Goal: Task Accomplishment & Management: Manage account settings

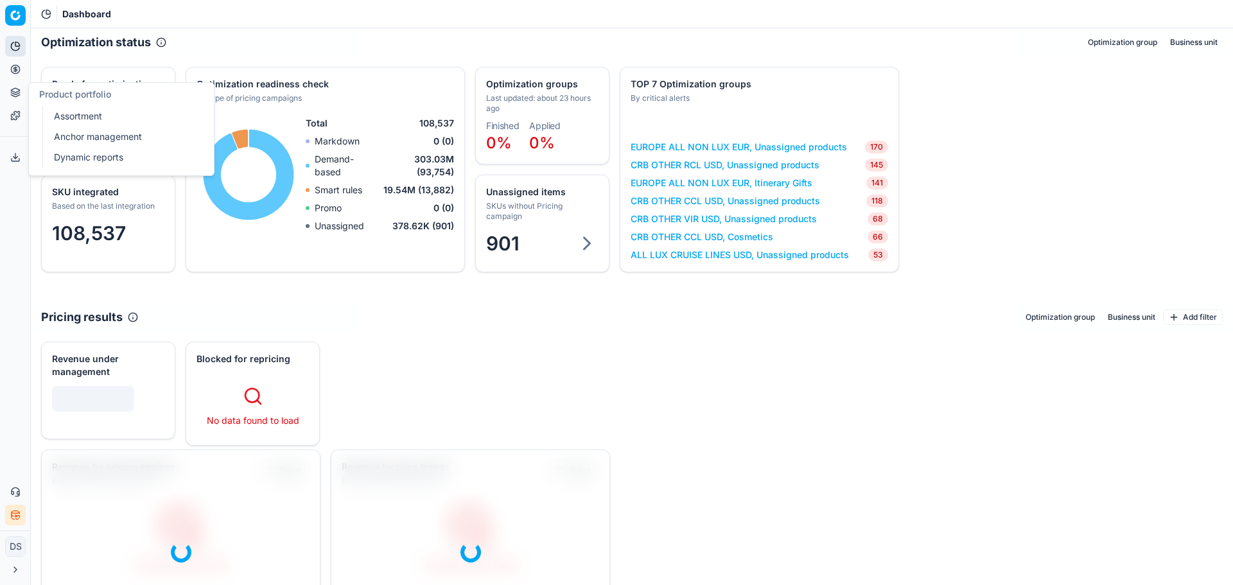
click at [21, 71] on button "Pricing" at bounding box center [15, 69] width 21 height 21
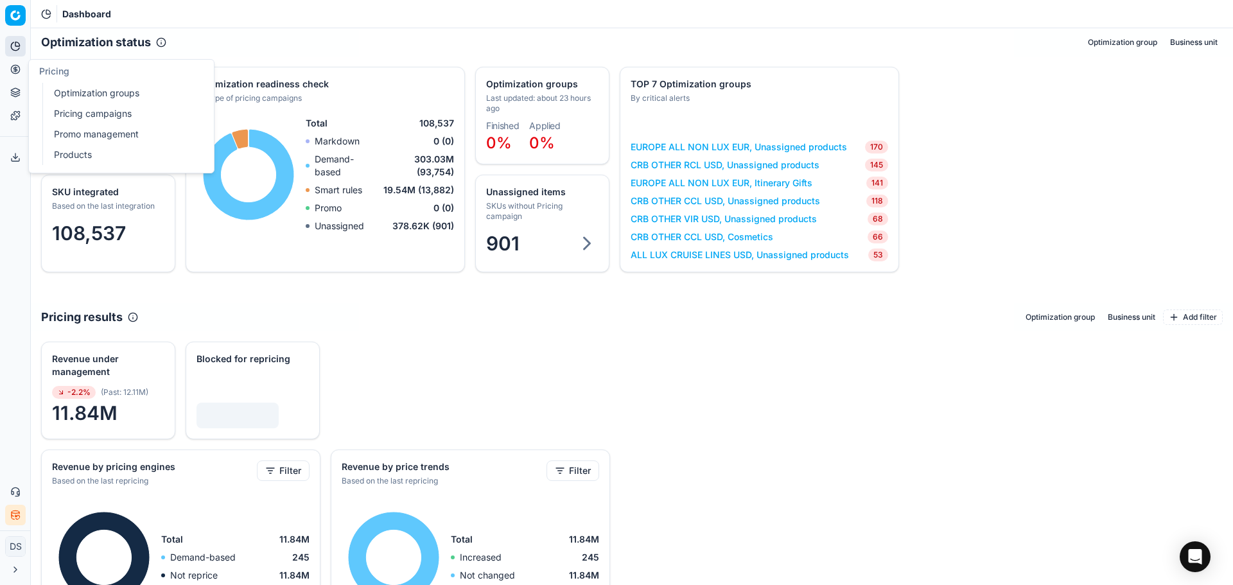
click at [92, 94] on link "Optimization groups" at bounding box center [124, 93] width 150 height 18
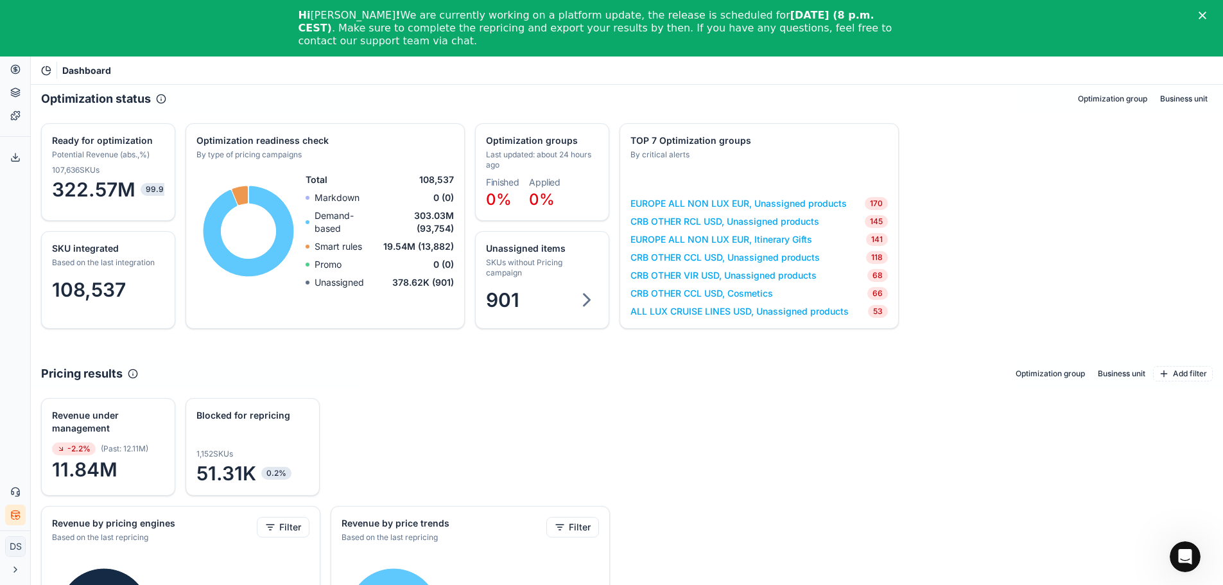
click at [1211, 13] on div "Close" at bounding box center [1205, 16] width 13 height 8
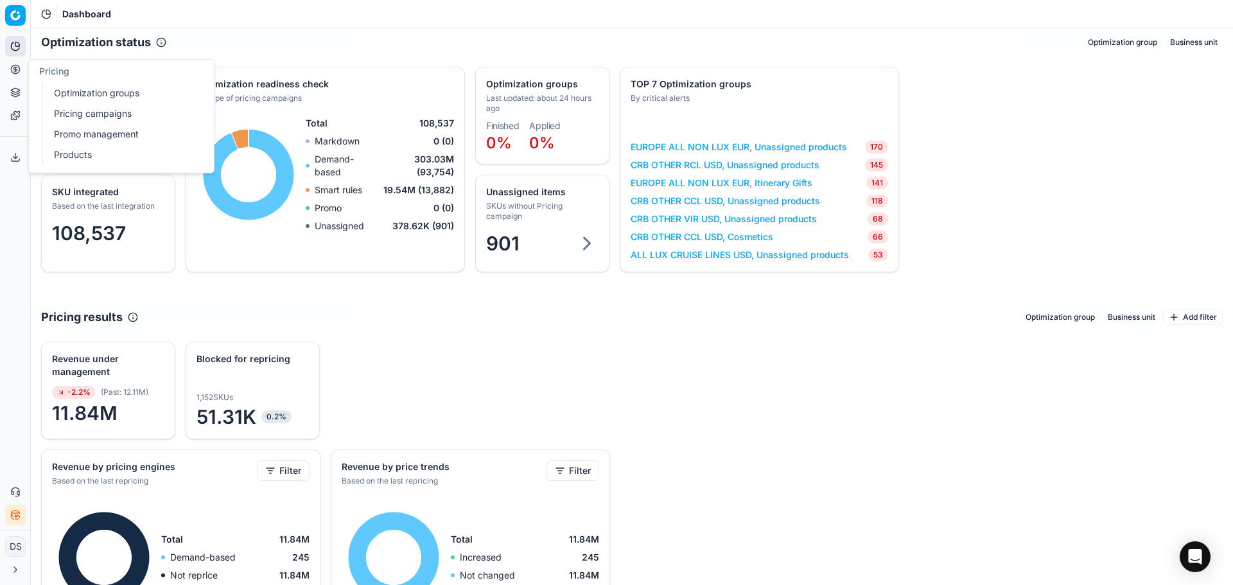
click at [21, 71] on button "Pricing" at bounding box center [15, 69] width 21 height 21
click at [78, 112] on link "Pricing campaigns" at bounding box center [124, 114] width 150 height 18
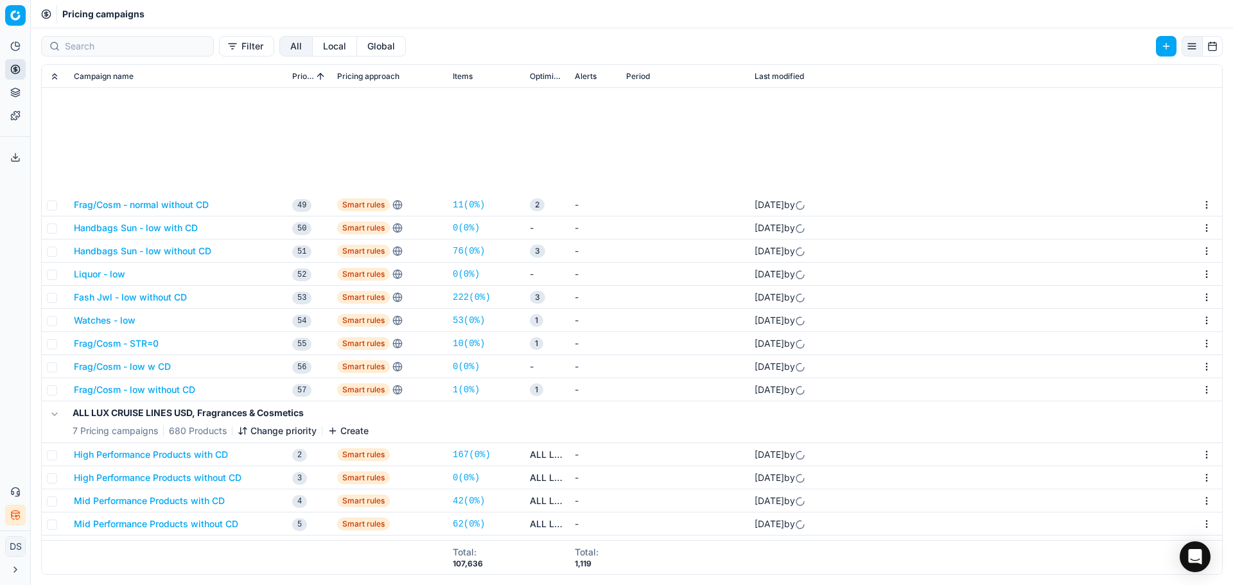
scroll to position [1158, 0]
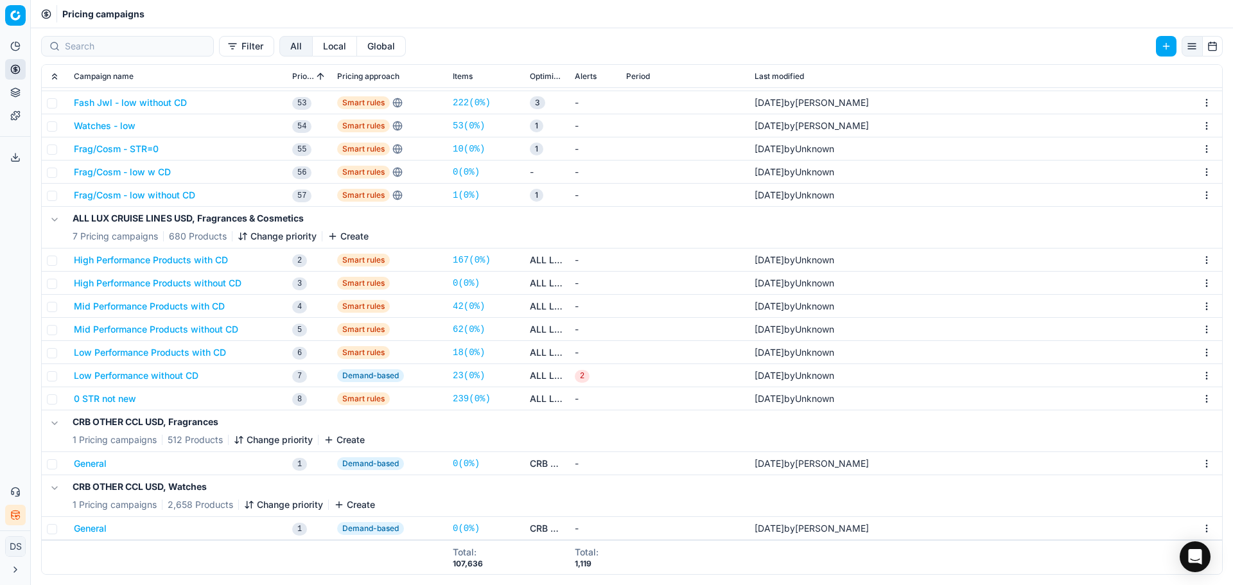
click at [171, 261] on button "High Performance Products with CD" at bounding box center [151, 260] width 154 height 13
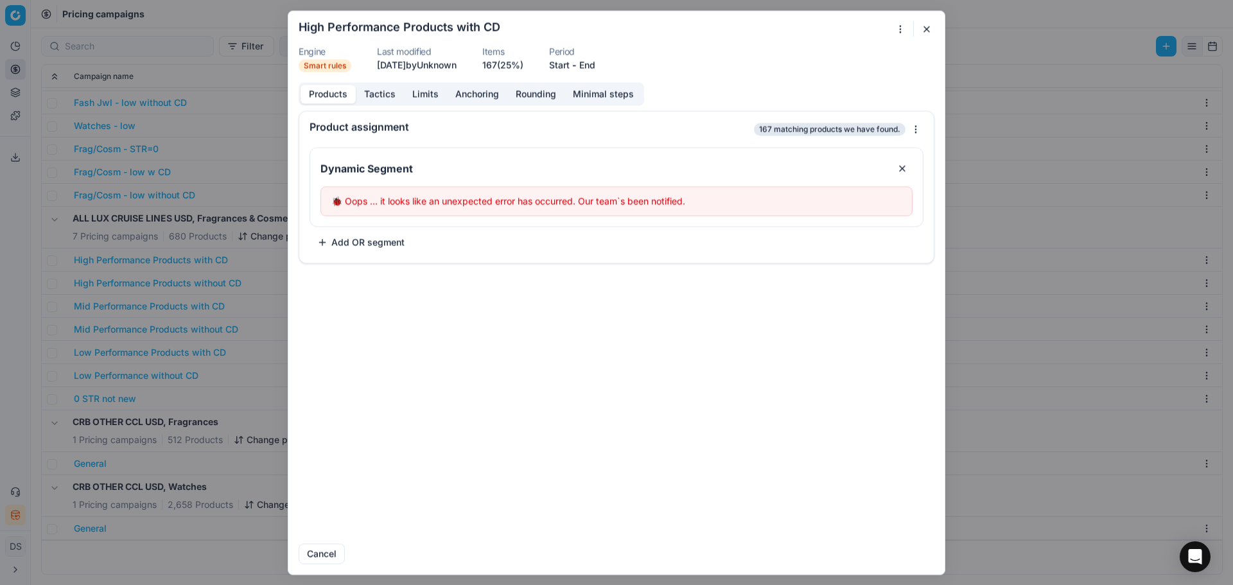
click at [373, 100] on button "Tactics" at bounding box center [380, 94] width 48 height 19
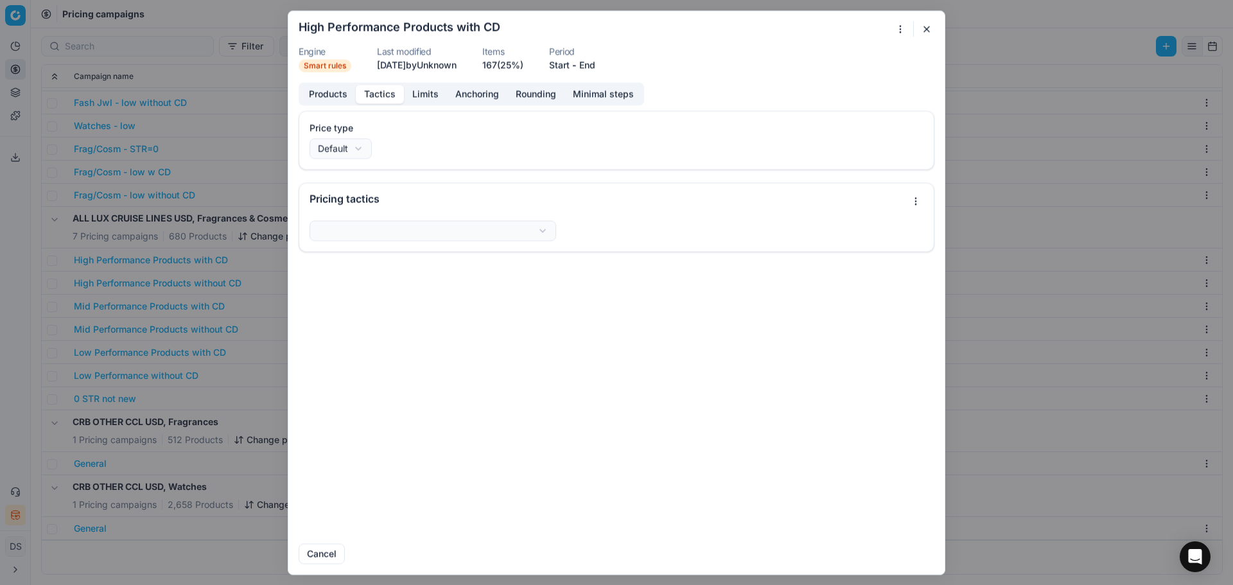
click at [324, 96] on button "Products" at bounding box center [327, 94] width 55 height 19
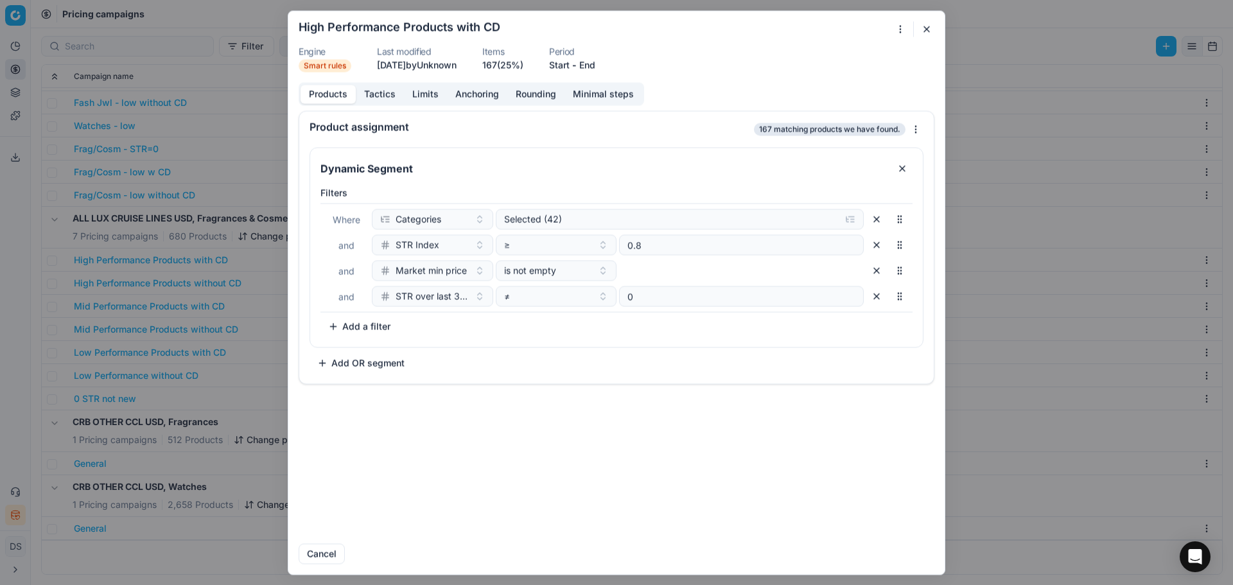
click at [929, 33] on button "button" at bounding box center [926, 28] width 15 height 15
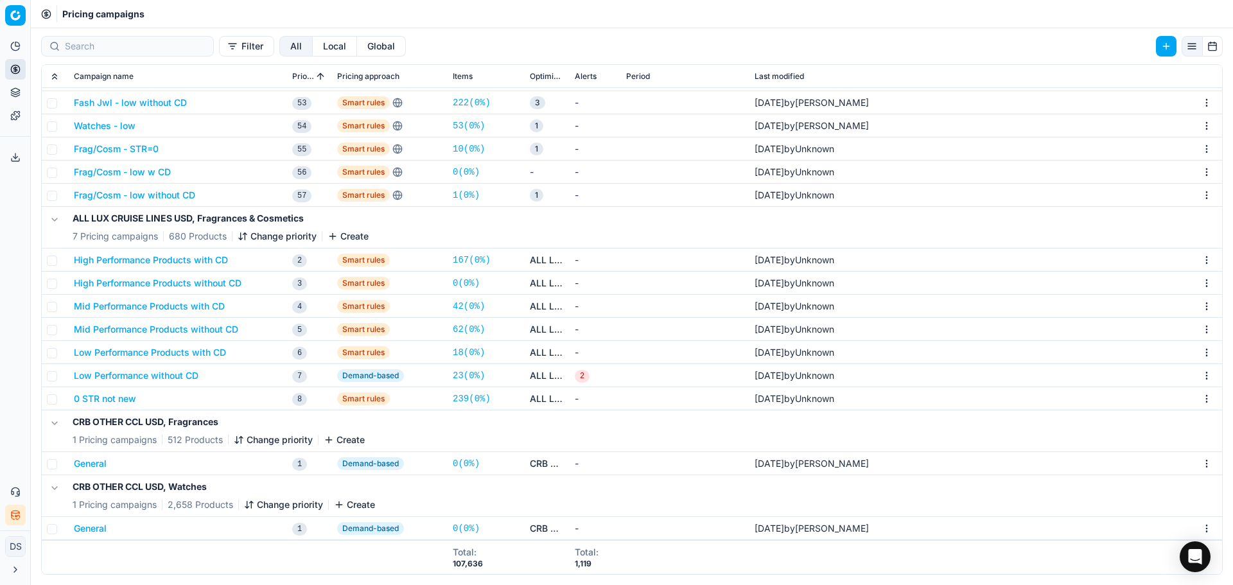
click at [171, 308] on button "Mid Performance Products with CD" at bounding box center [149, 306] width 151 height 13
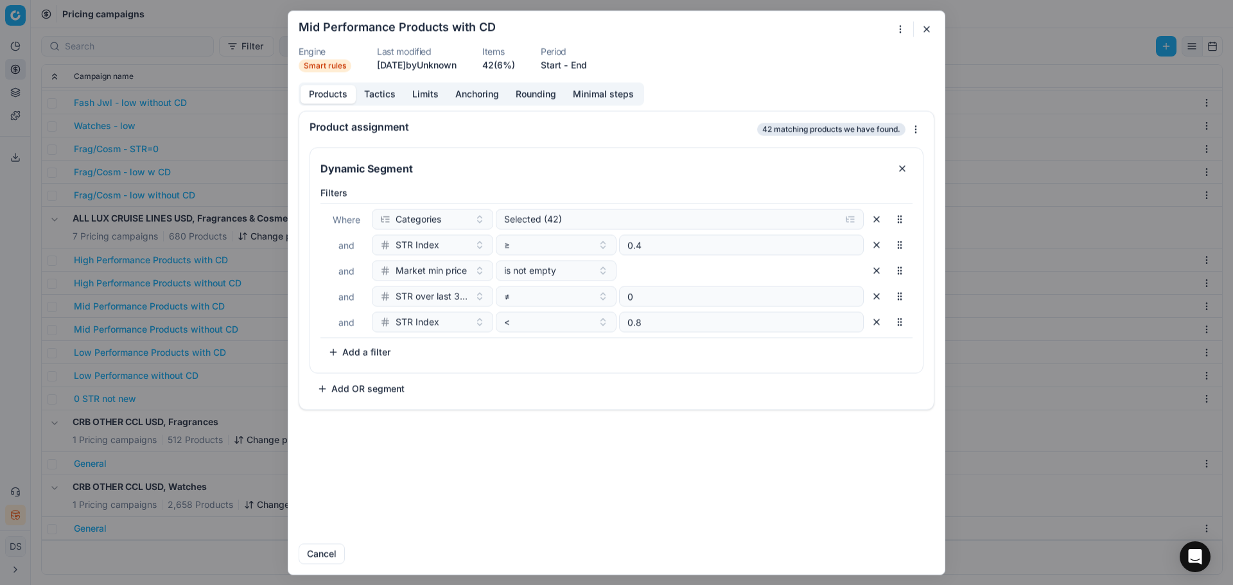
click at [925, 28] on button "button" at bounding box center [926, 28] width 15 height 15
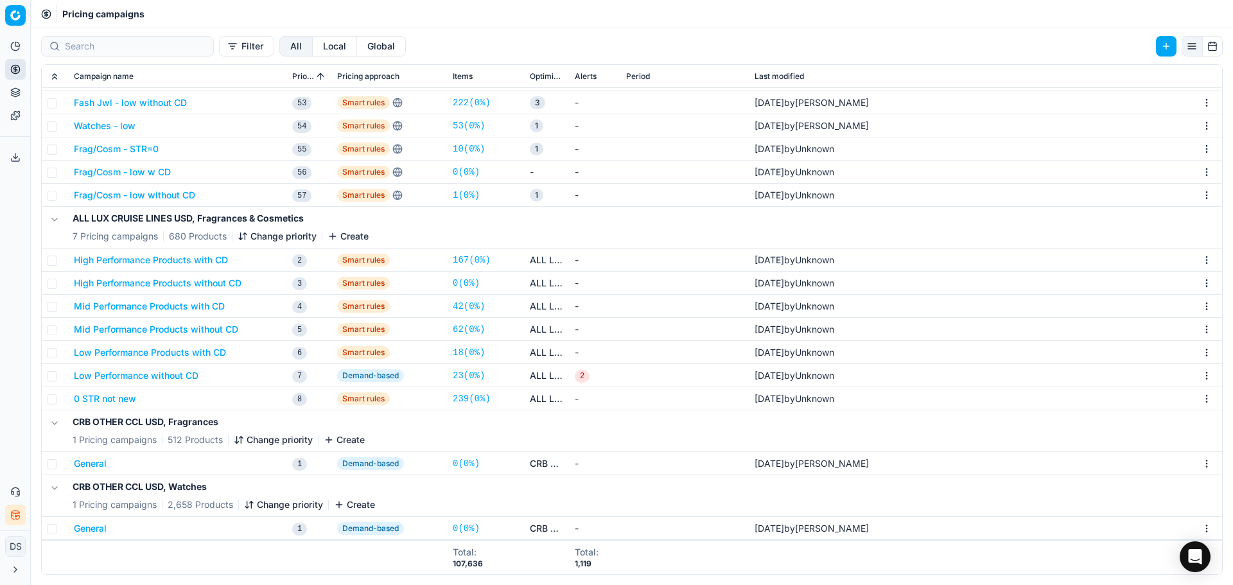
click at [130, 399] on button "0 STR not new" at bounding box center [105, 398] width 62 height 13
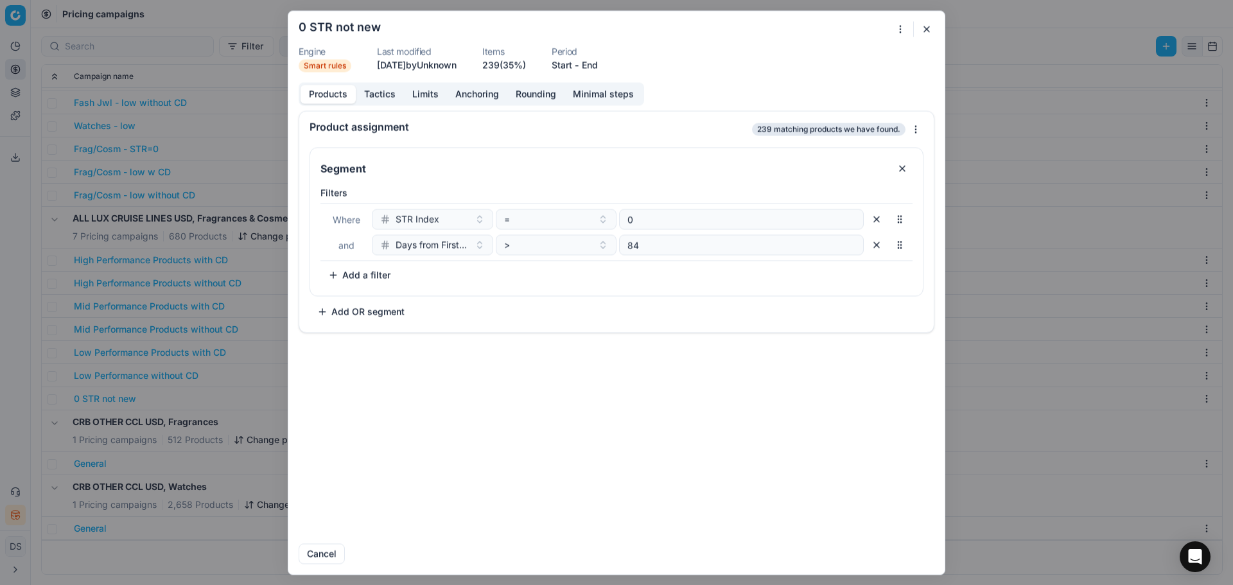
click at [928, 31] on button "button" at bounding box center [926, 28] width 15 height 15
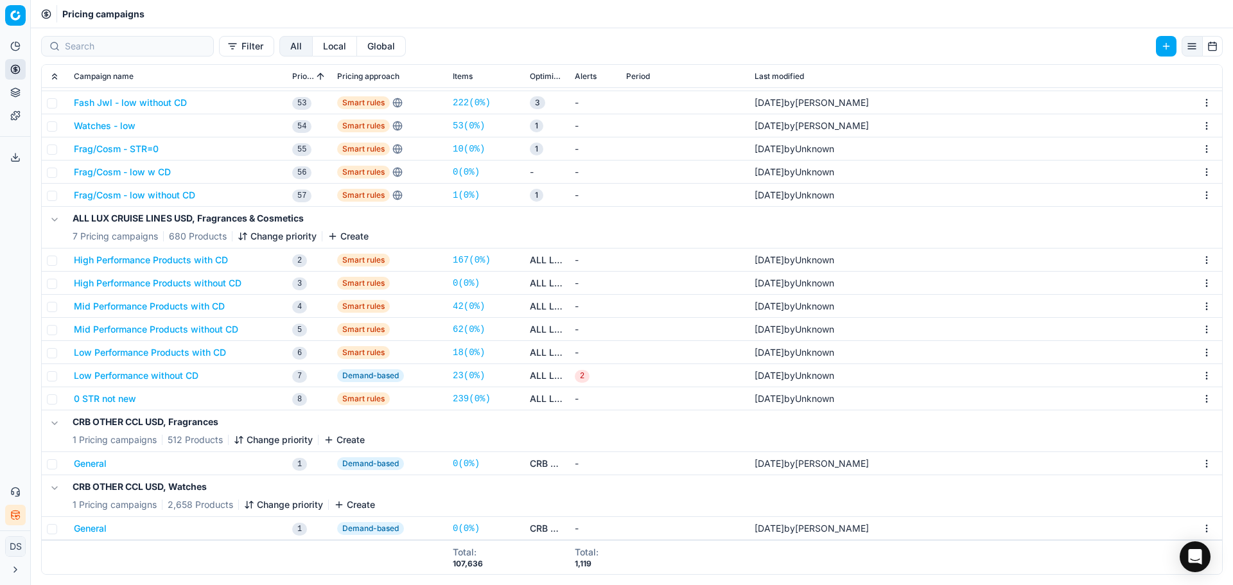
click at [198, 352] on button "Low Performance Products with CD" at bounding box center [150, 352] width 152 height 13
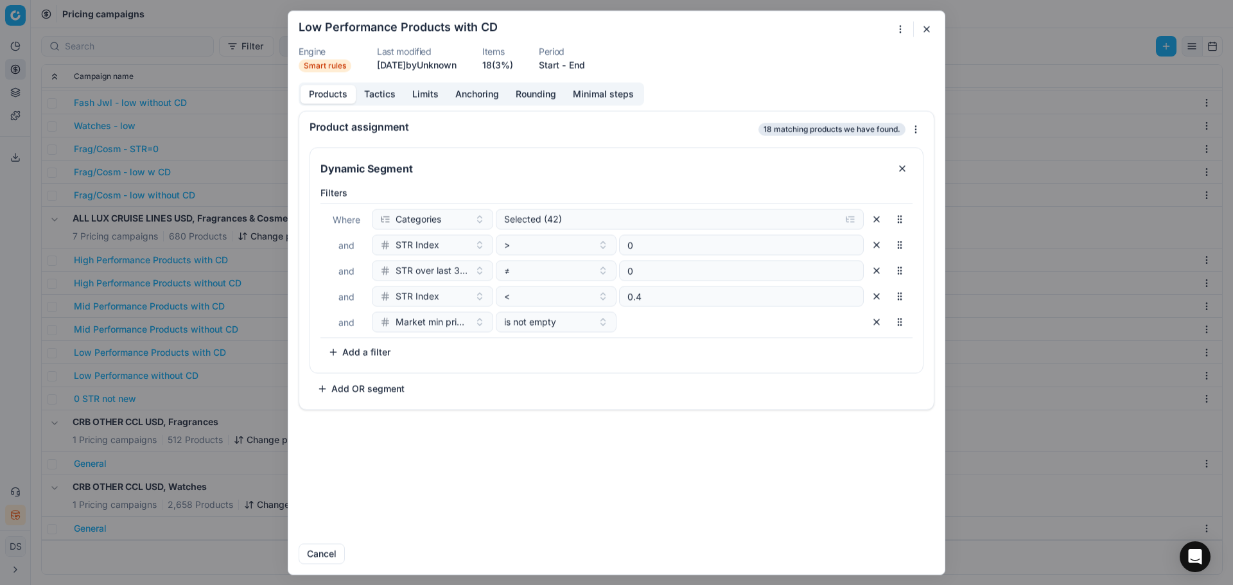
click at [927, 24] on button "button" at bounding box center [926, 28] width 15 height 15
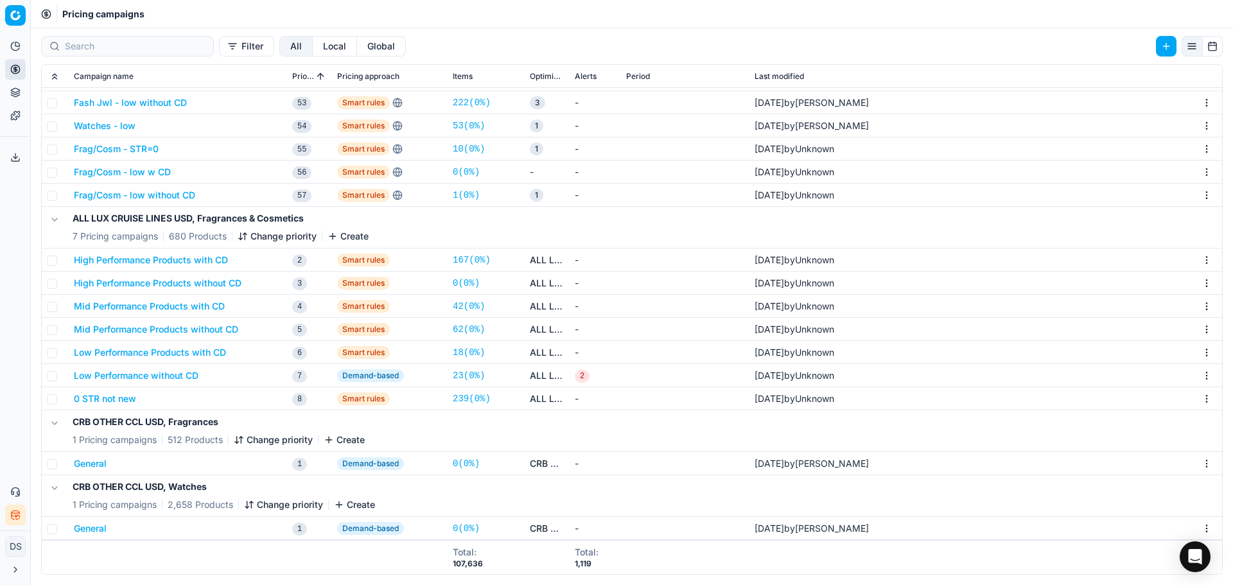
click at [114, 403] on button "0 STR not new" at bounding box center [105, 398] width 62 height 13
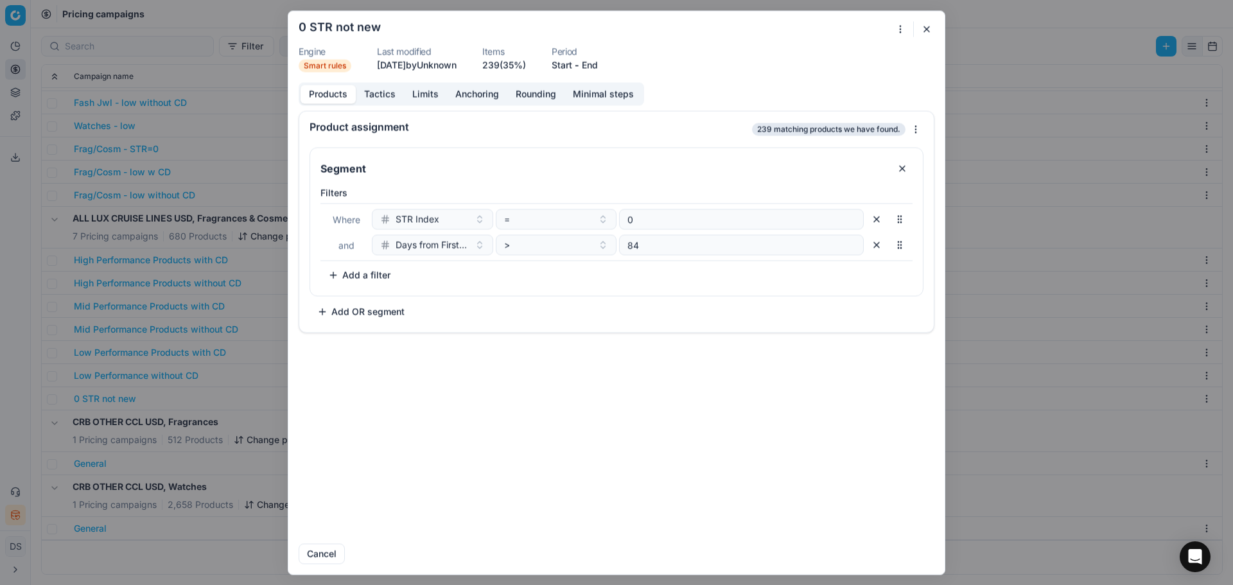
click at [388, 98] on button "Tactics" at bounding box center [380, 94] width 48 height 19
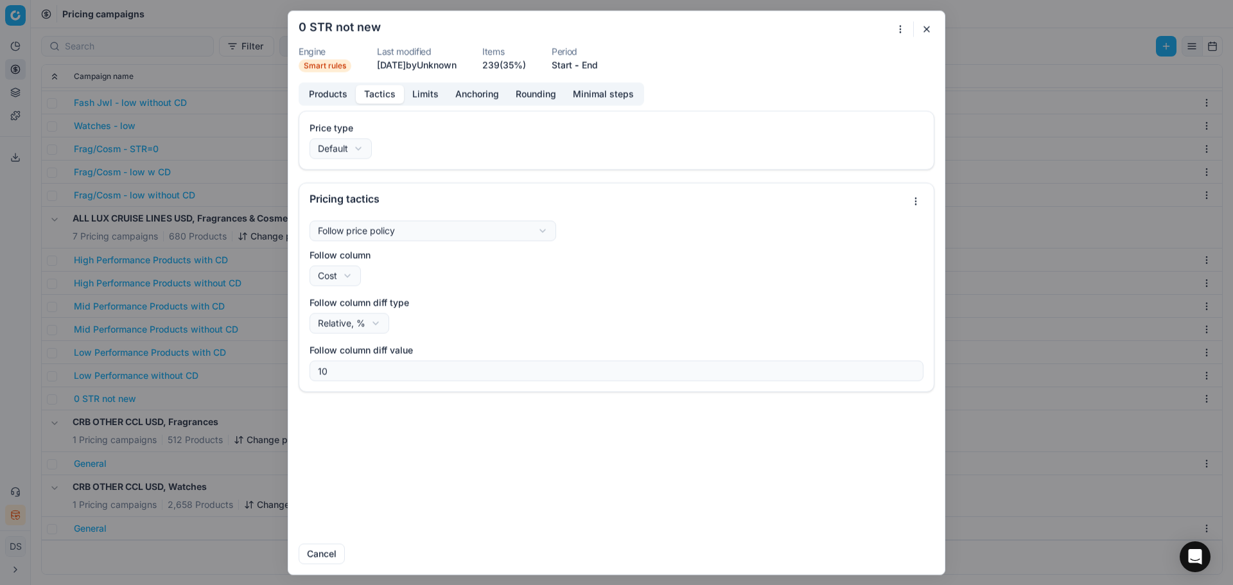
click at [437, 99] on button "Limits" at bounding box center [425, 94] width 43 height 19
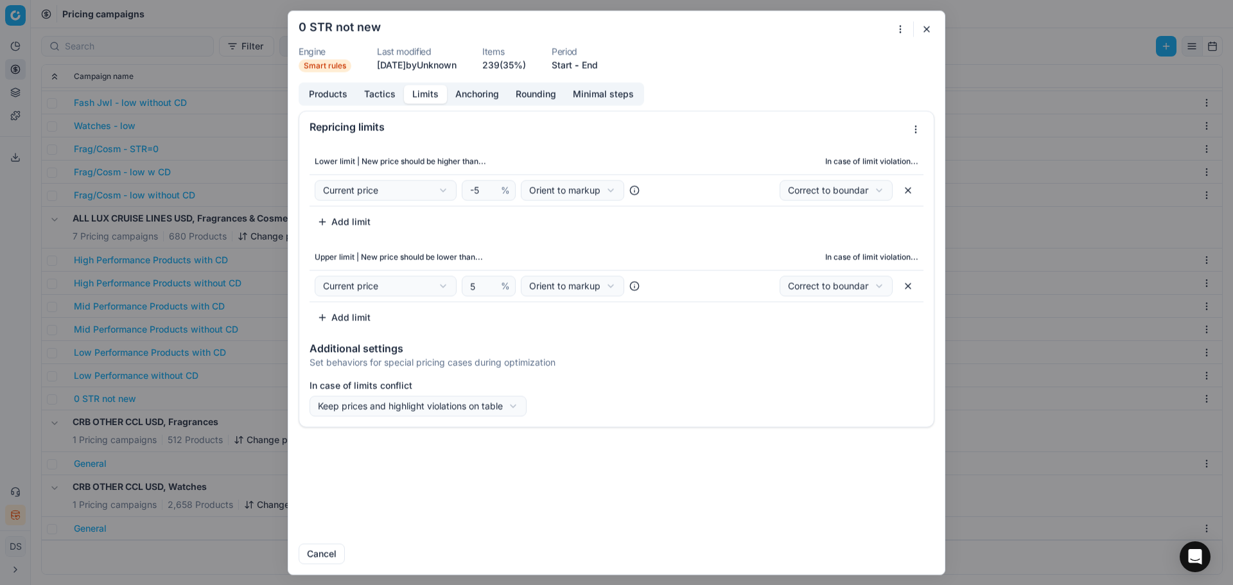
click at [926, 29] on button "button" at bounding box center [926, 28] width 15 height 15
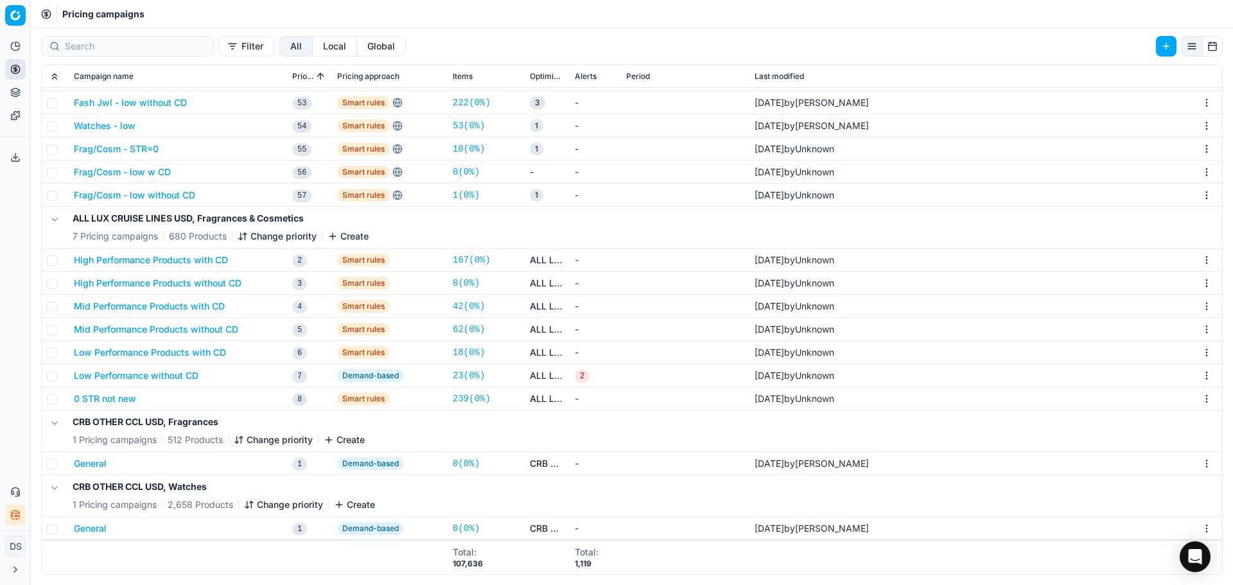
click at [169, 378] on button "Low Performance without CD" at bounding box center [136, 375] width 125 height 13
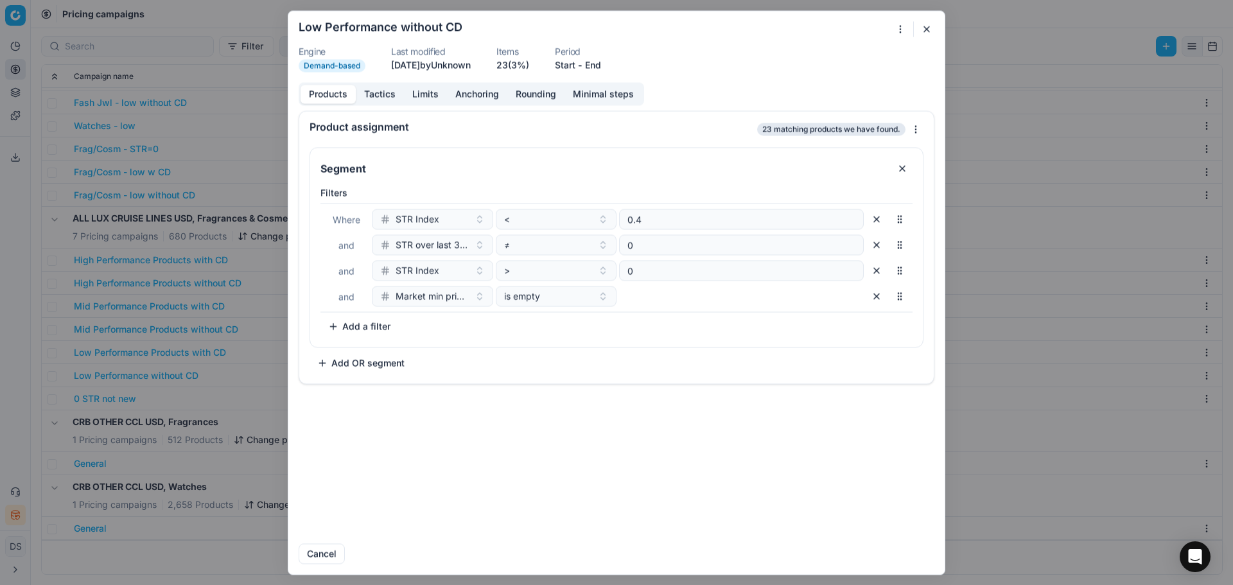
click at [432, 95] on button "Limits" at bounding box center [425, 94] width 43 height 19
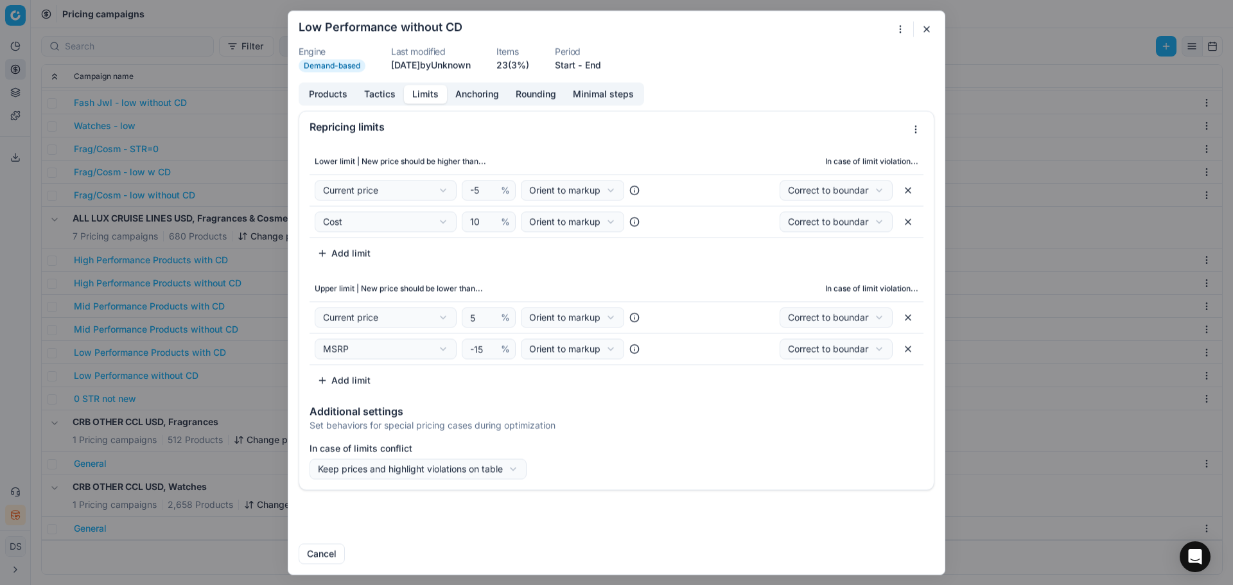
click at [367, 95] on button "Tactics" at bounding box center [380, 94] width 48 height 19
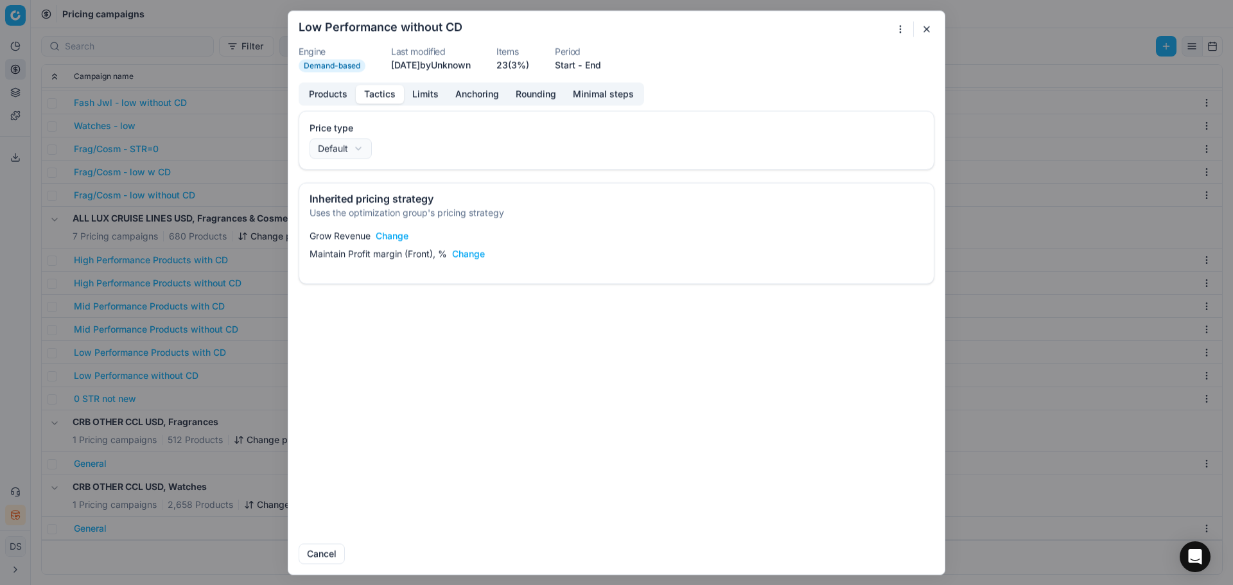
click at [927, 29] on button "button" at bounding box center [926, 28] width 15 height 15
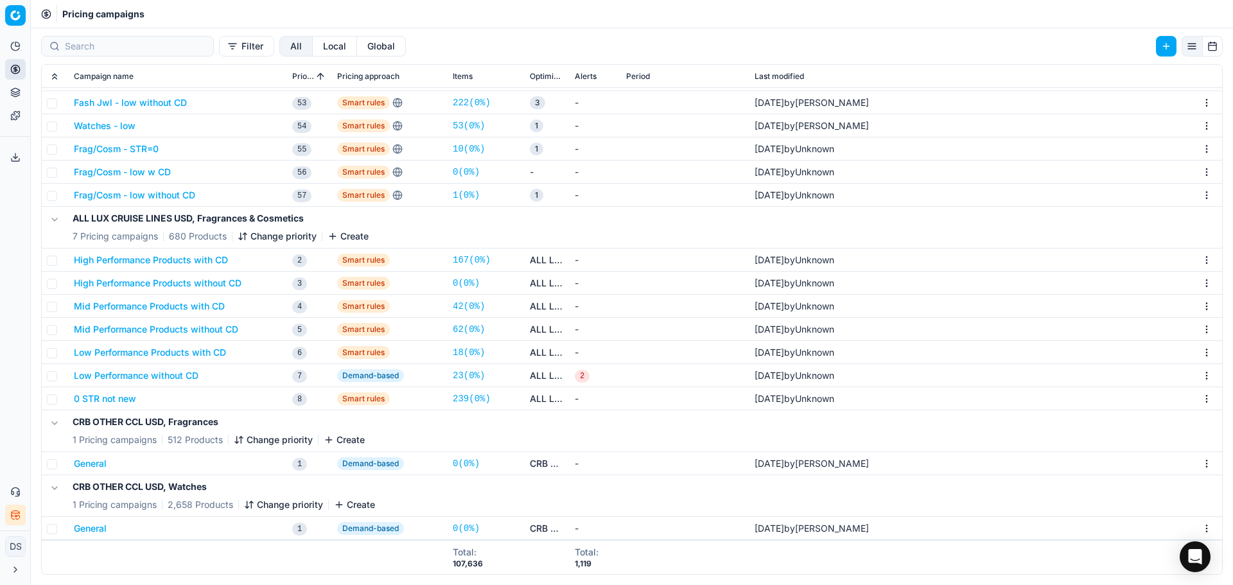
click at [120, 404] on button "0 STR not new" at bounding box center [105, 398] width 62 height 13
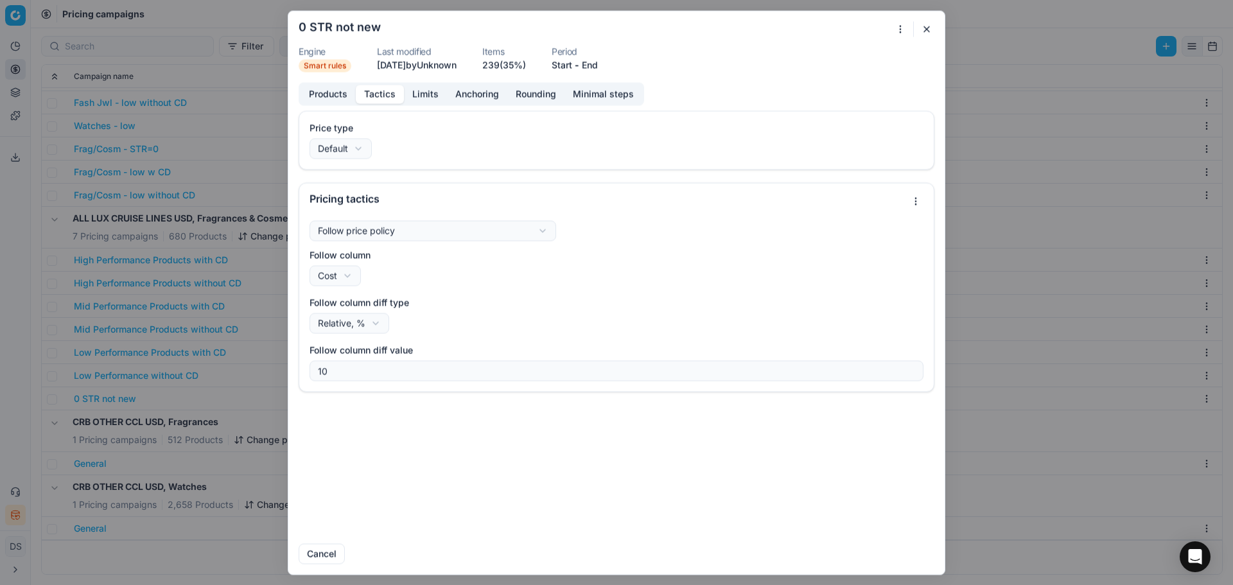
click at [395, 101] on button "Tactics" at bounding box center [380, 94] width 48 height 19
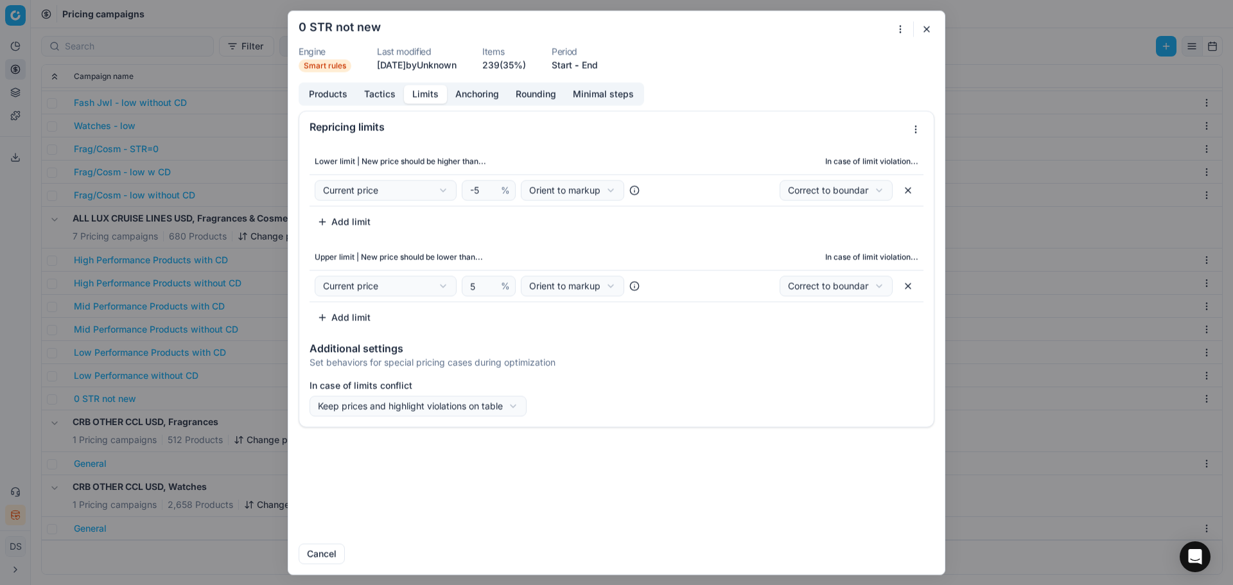
click at [425, 98] on button "Limits" at bounding box center [425, 94] width 43 height 19
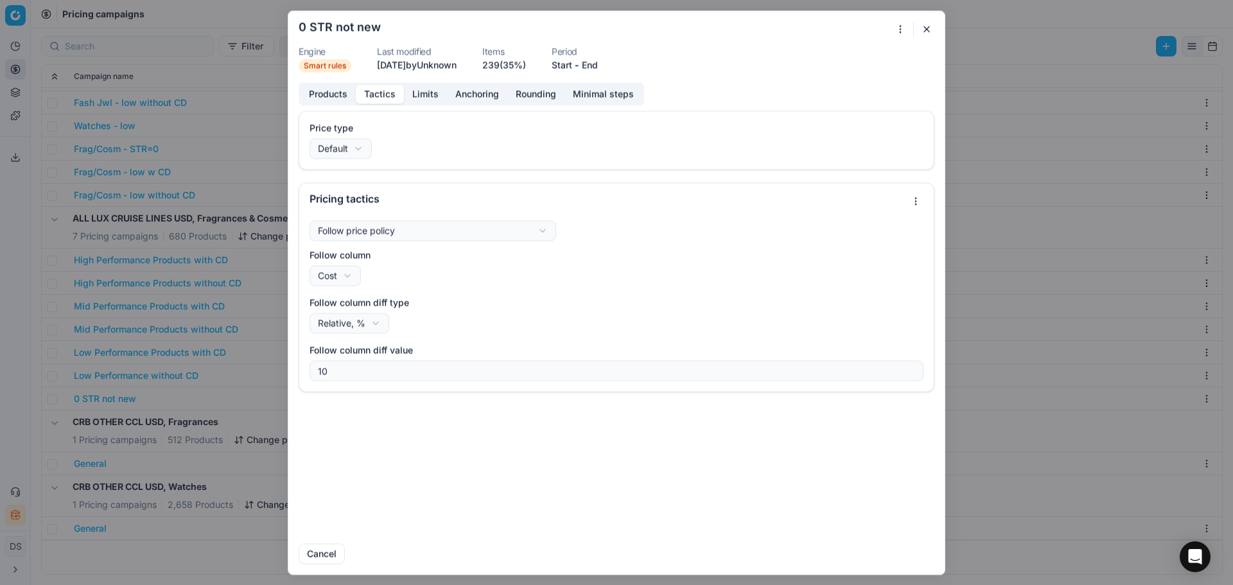
click at [387, 103] on div "Products Tactics Limits Anchoring Rounding Minimal steps" at bounding box center [471, 93] width 345 height 23
click at [924, 29] on button "button" at bounding box center [926, 28] width 15 height 15
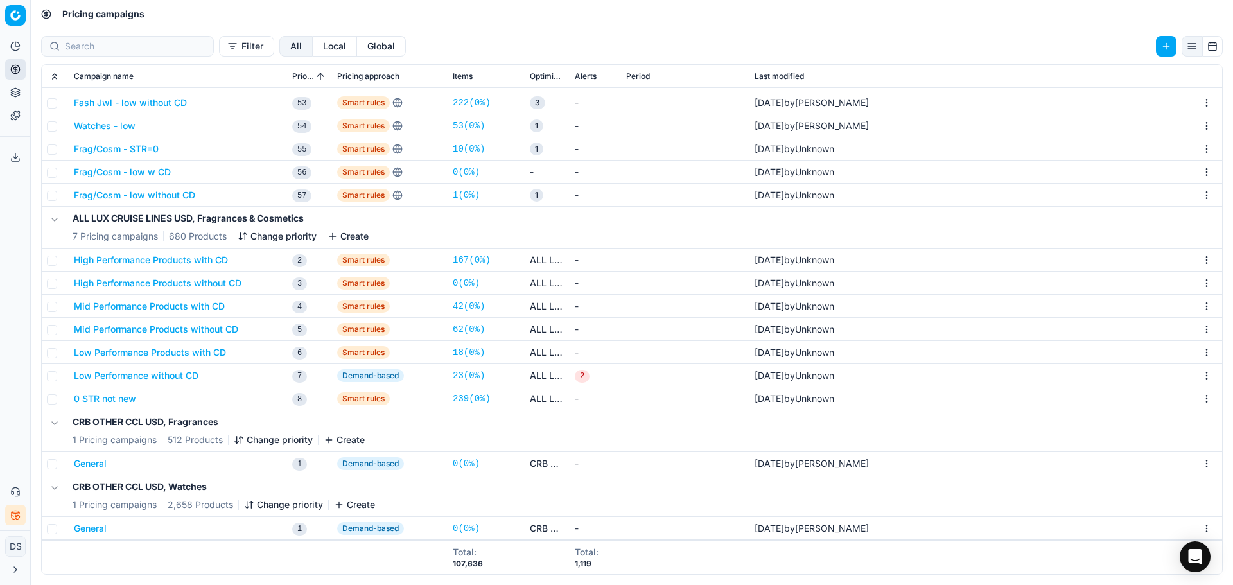
click at [188, 352] on button "Low Performance Products with CD" at bounding box center [150, 352] width 152 height 13
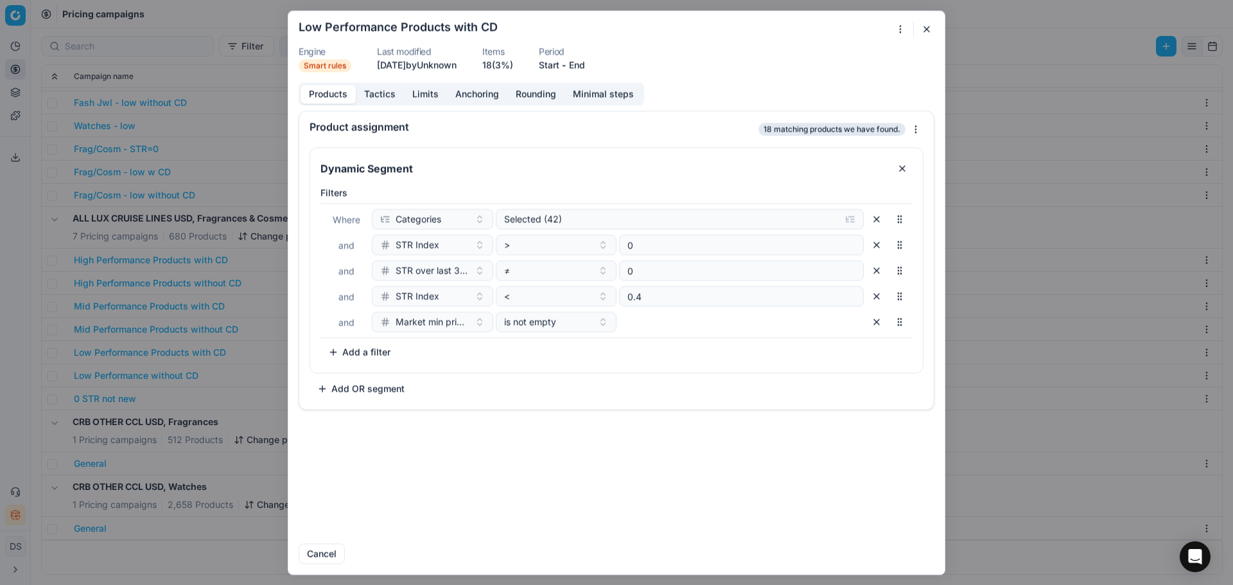
click at [381, 94] on button "Tactics" at bounding box center [380, 94] width 48 height 19
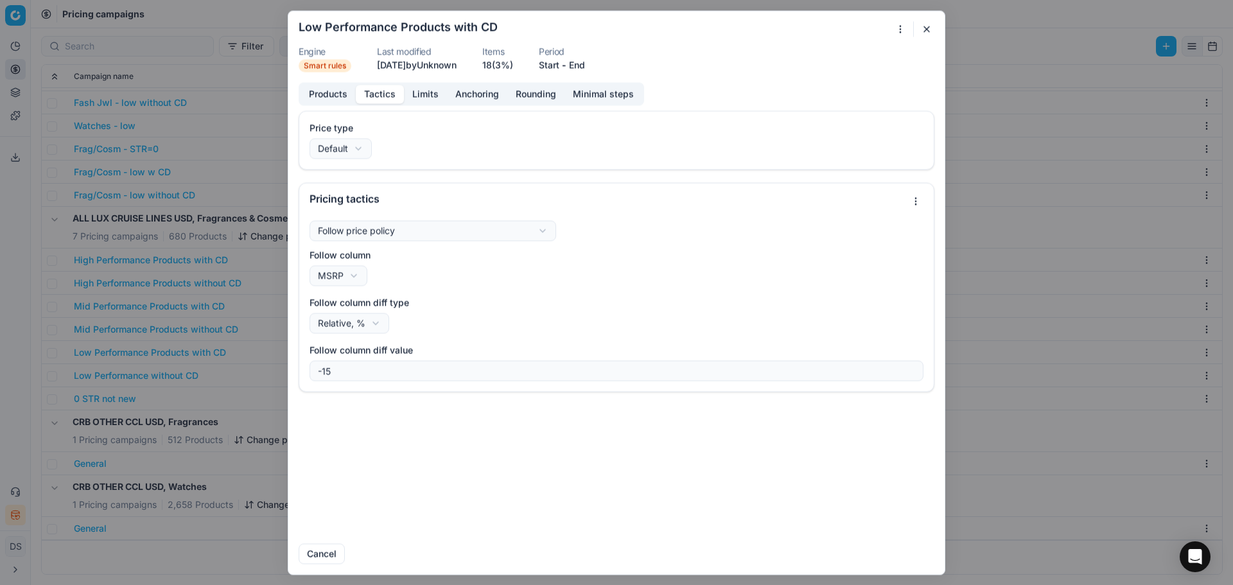
click at [924, 29] on button "button" at bounding box center [926, 28] width 15 height 15
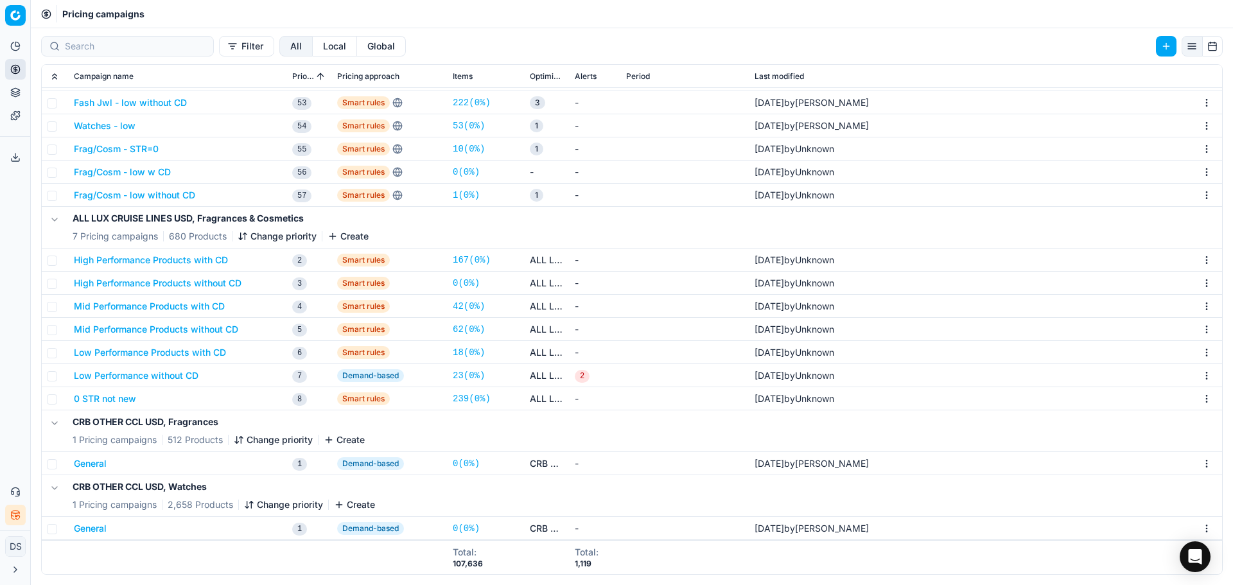
click at [127, 401] on button "0 STR not new" at bounding box center [105, 398] width 62 height 13
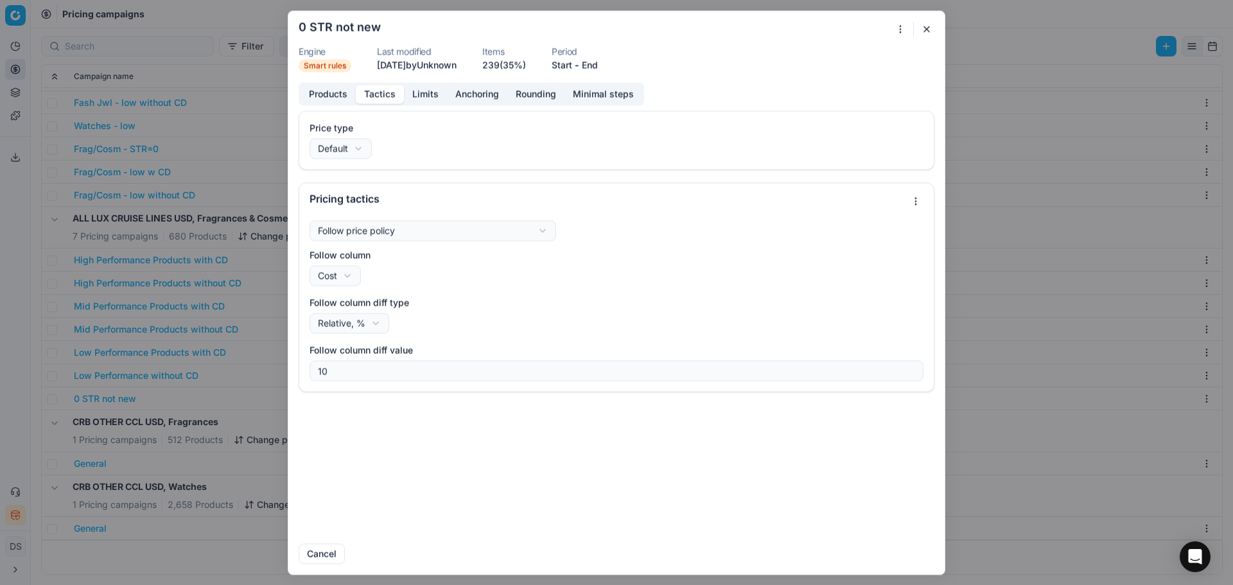
click at [390, 95] on button "Tactics" at bounding box center [380, 94] width 48 height 19
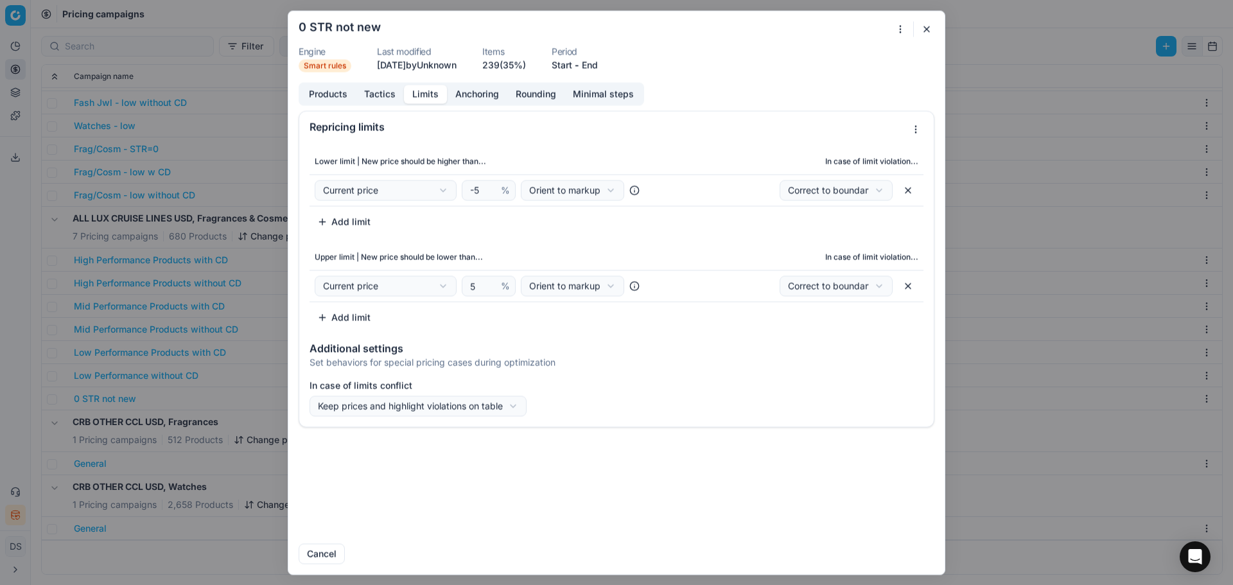
click at [429, 94] on button "Limits" at bounding box center [425, 94] width 43 height 19
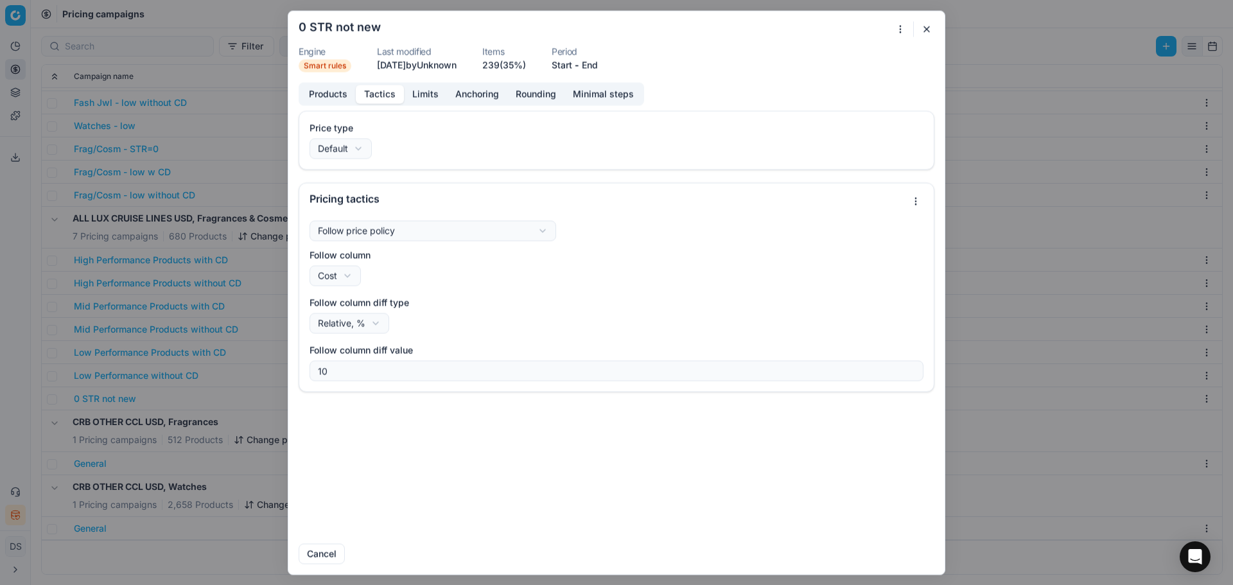
click at [380, 93] on button "Tactics" at bounding box center [380, 94] width 48 height 19
click at [932, 24] on button "button" at bounding box center [926, 28] width 15 height 15
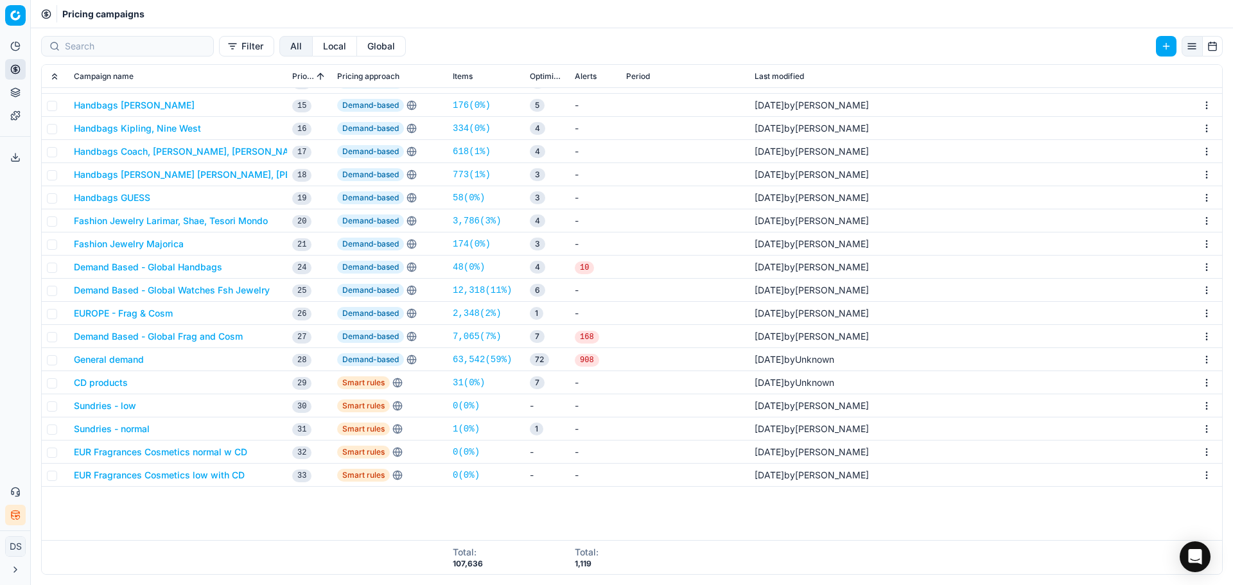
scroll to position [130, 0]
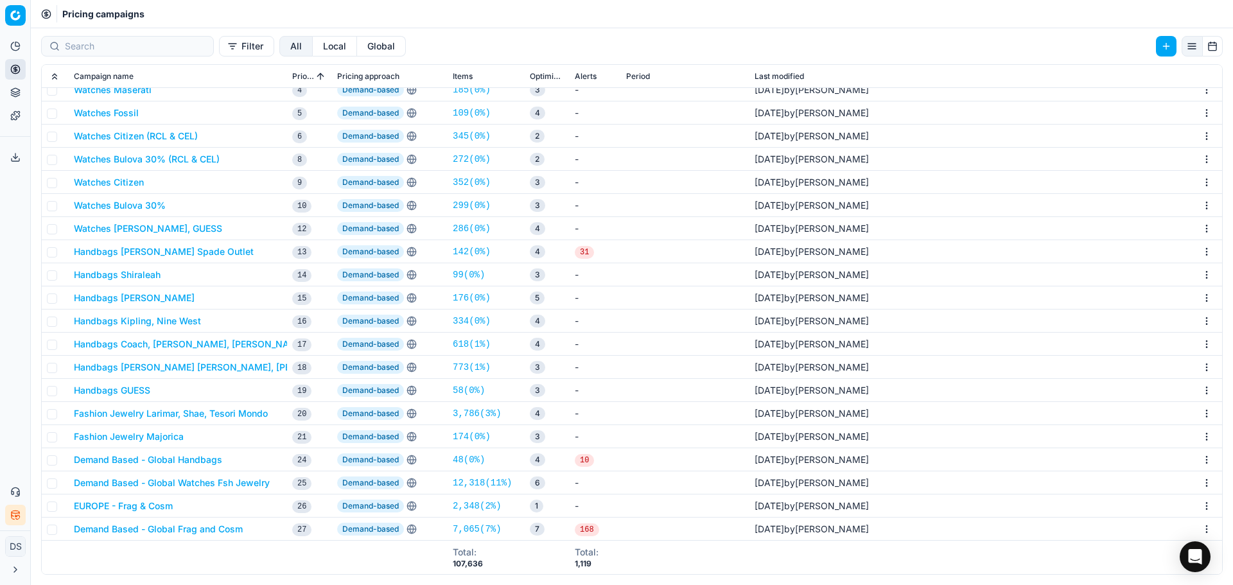
click at [141, 230] on button "Watches Anne Klein, GUESS" at bounding box center [148, 228] width 148 height 13
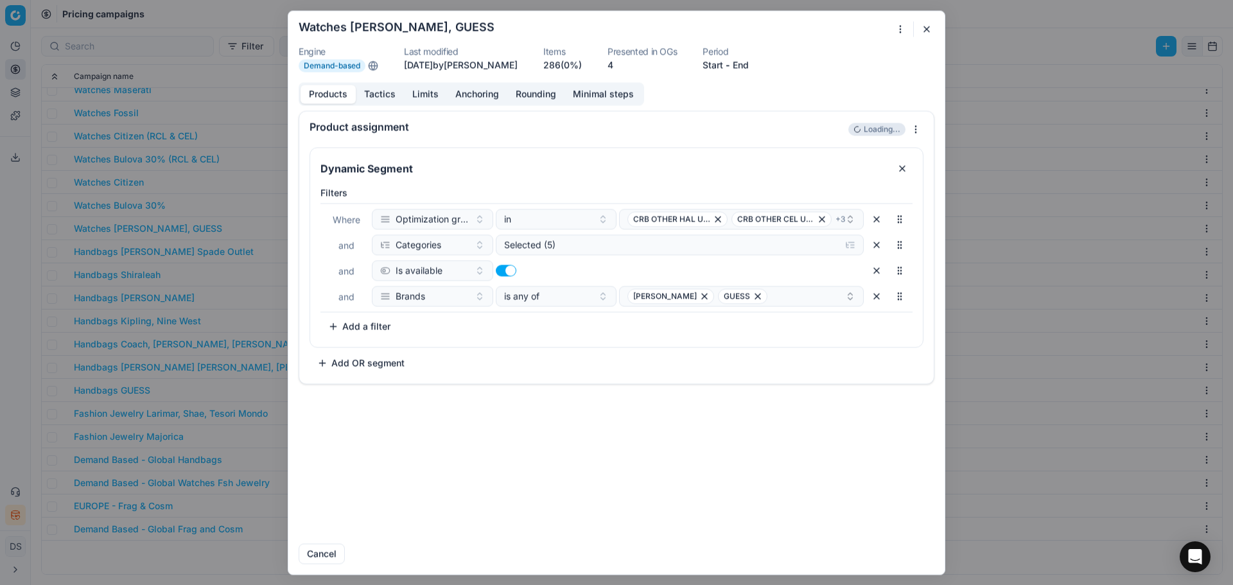
click at [424, 96] on button "Limits" at bounding box center [425, 94] width 43 height 19
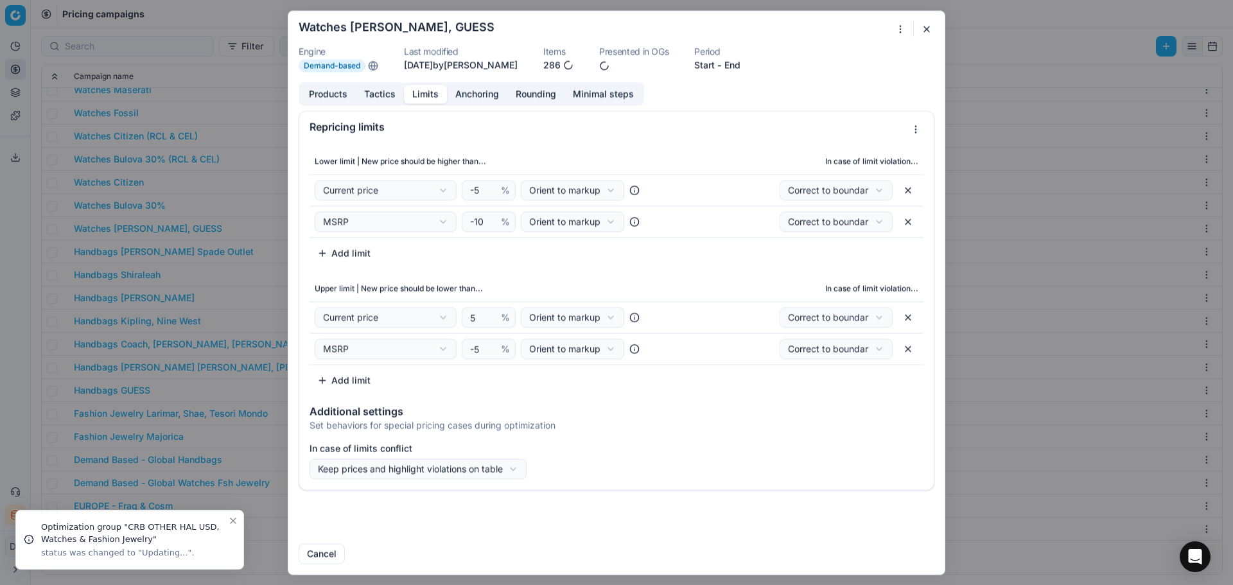
click at [926, 26] on button "button" at bounding box center [926, 28] width 15 height 15
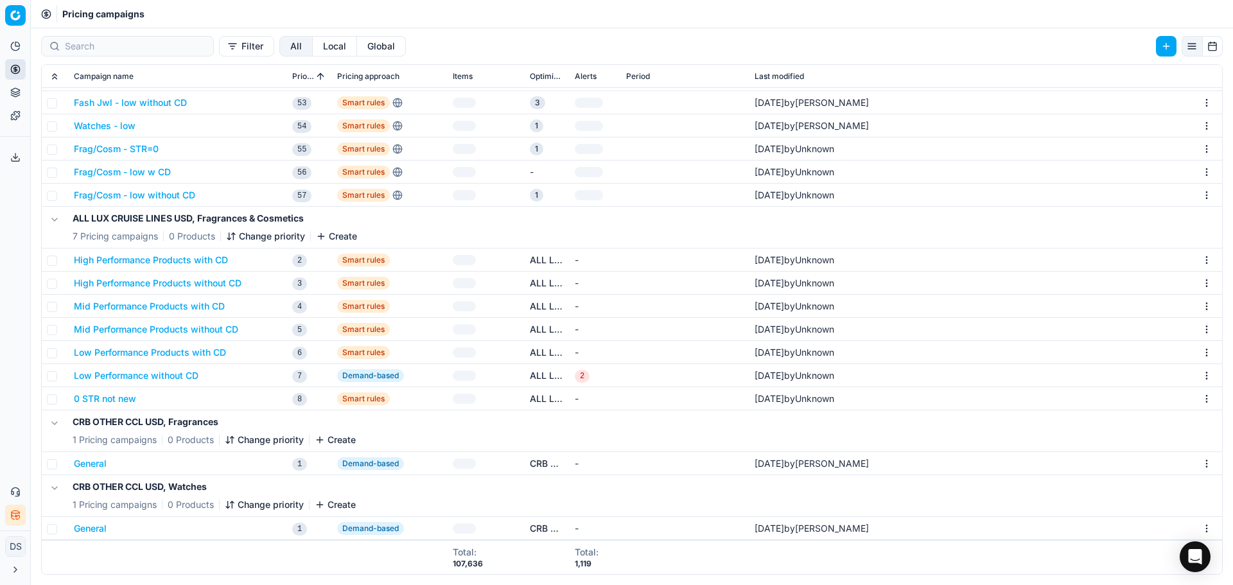
scroll to position [1093, 0]
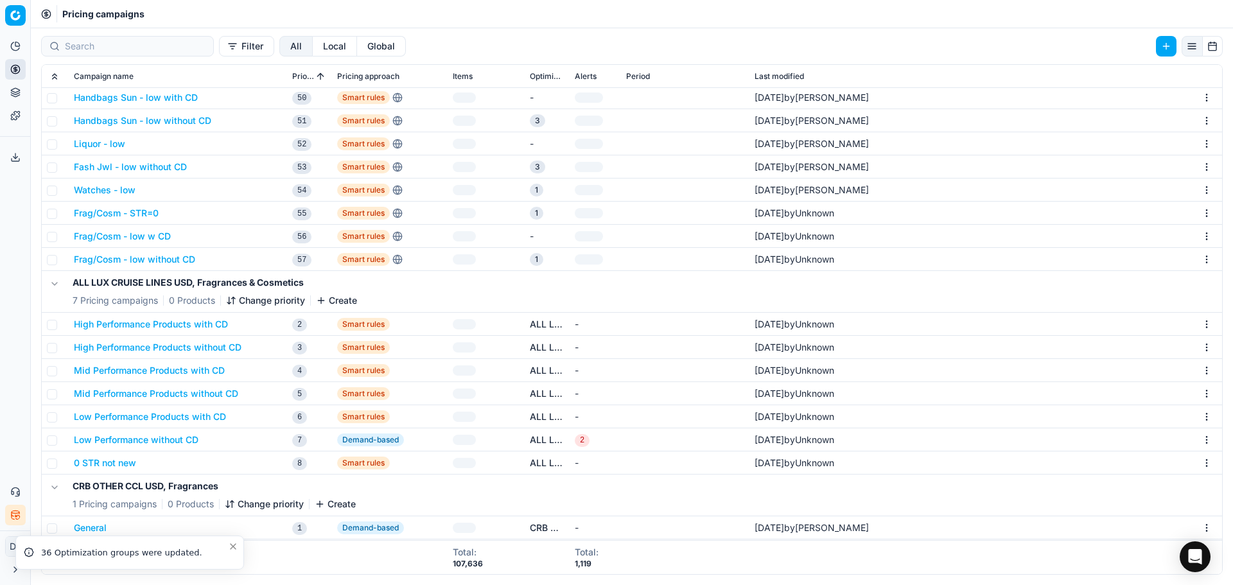
click at [150, 327] on button "High Performance Products with CD" at bounding box center [151, 324] width 154 height 13
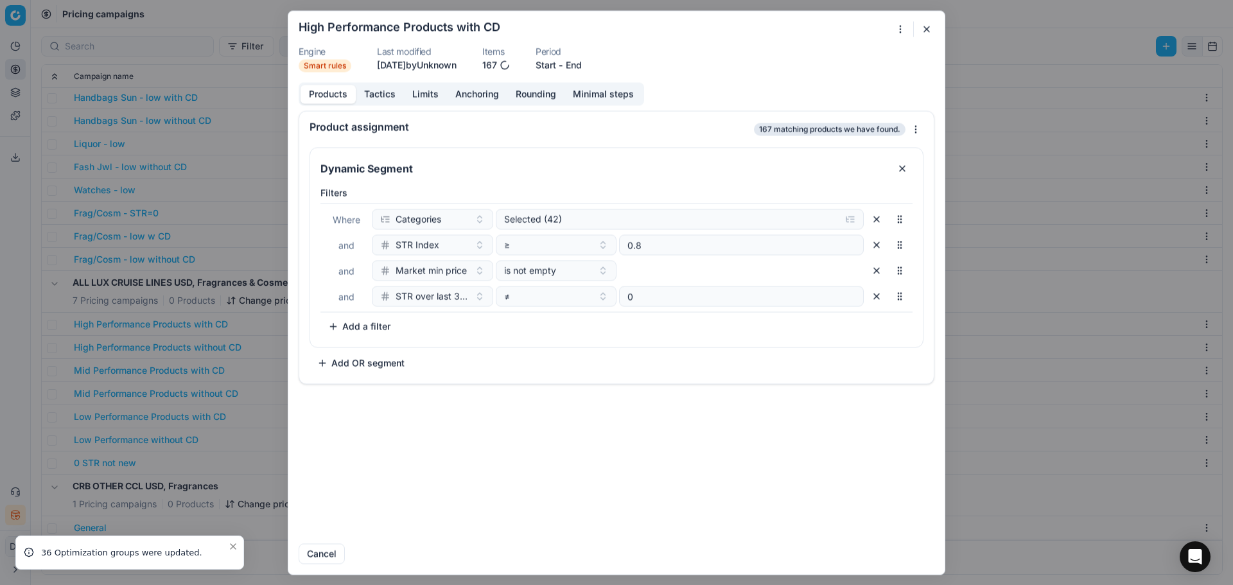
click at [438, 111] on div "Product assignment 167 matching products we have found." at bounding box center [616, 126] width 634 height 31
click at [436, 96] on button "Limits" at bounding box center [425, 94] width 43 height 19
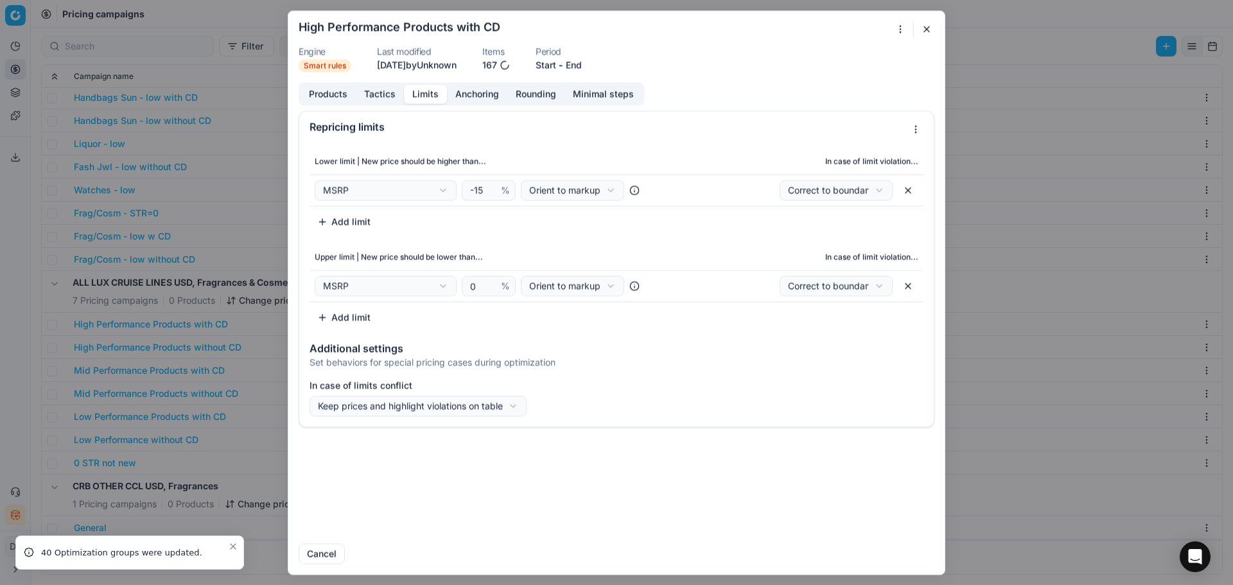
click at [931, 33] on button "button" at bounding box center [926, 28] width 15 height 15
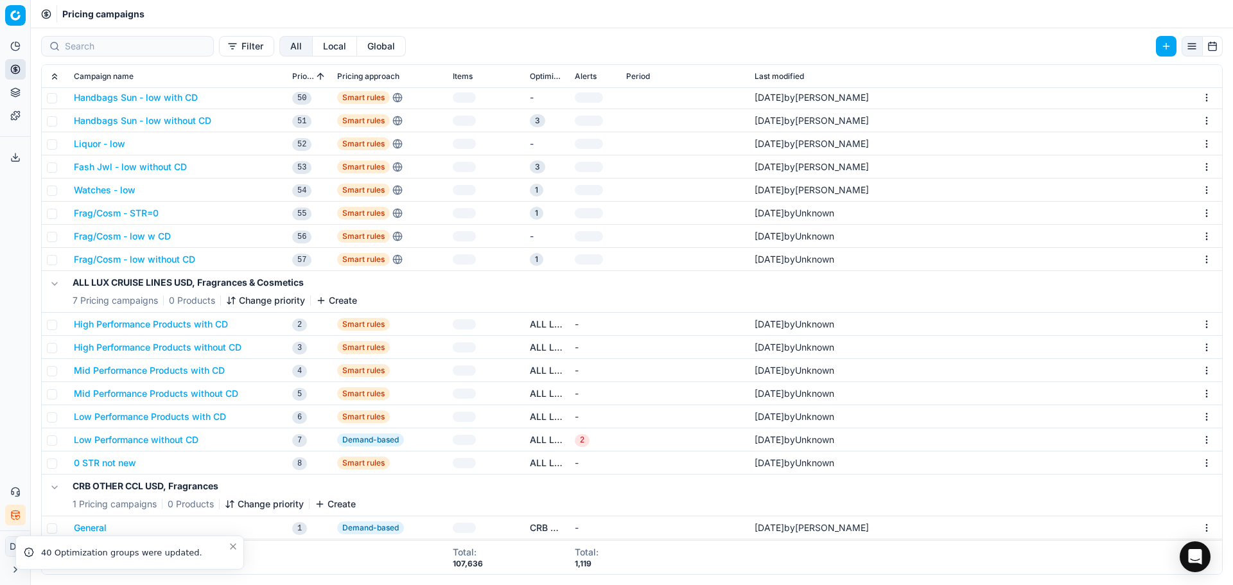
click at [119, 370] on button "Mid Performance Products with CD" at bounding box center [149, 370] width 151 height 13
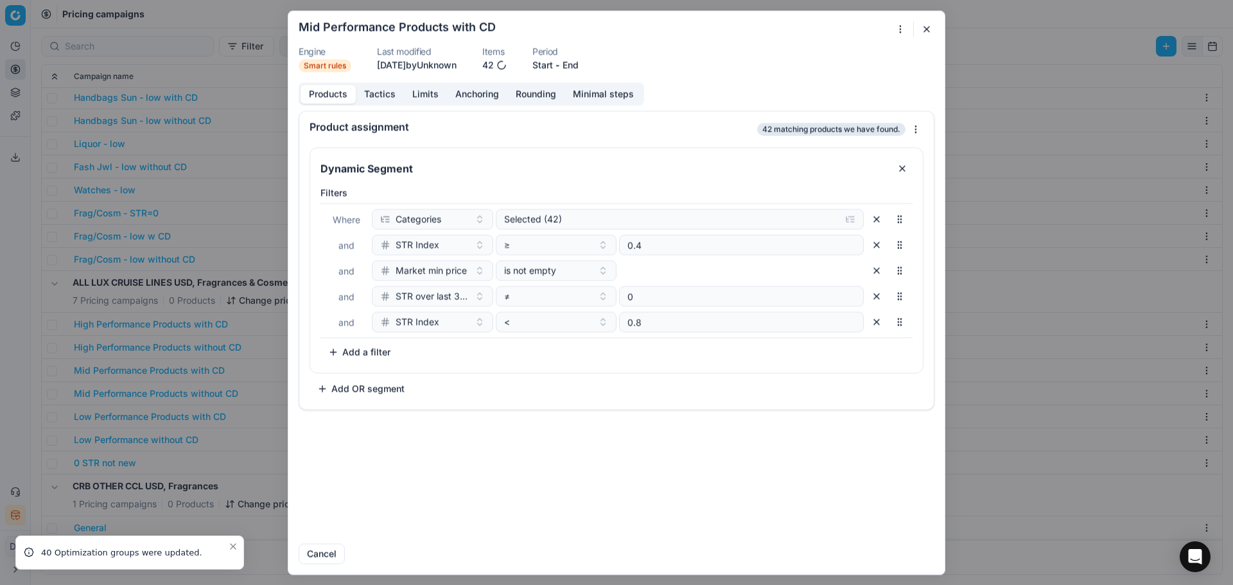
click at [427, 98] on button "Limits" at bounding box center [425, 94] width 43 height 19
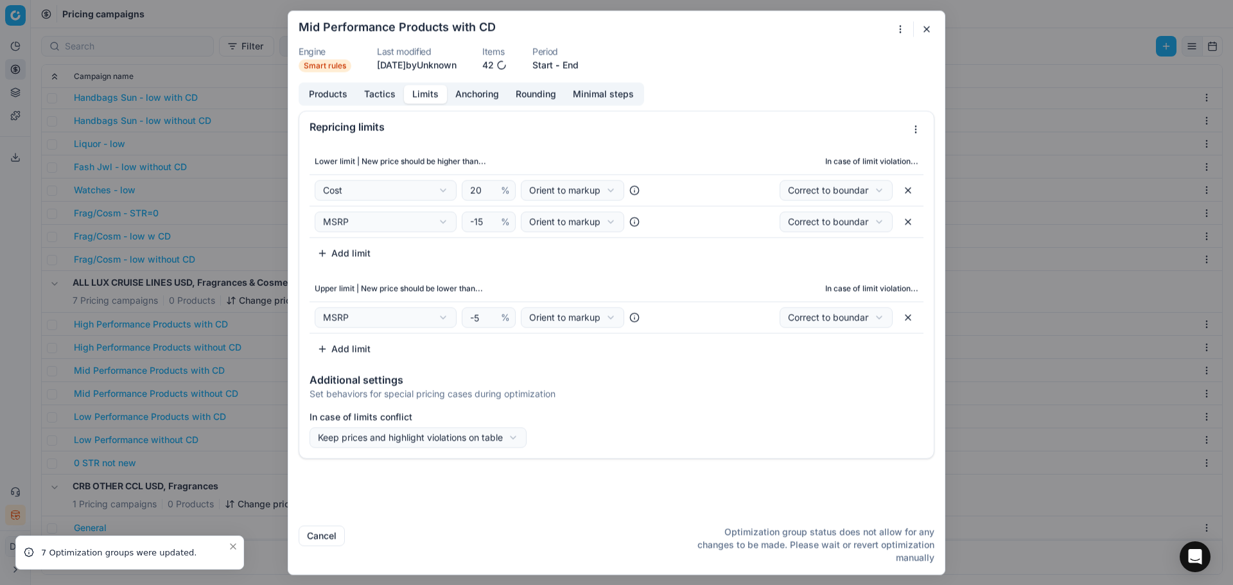
click at [927, 28] on button "button" at bounding box center [926, 28] width 15 height 15
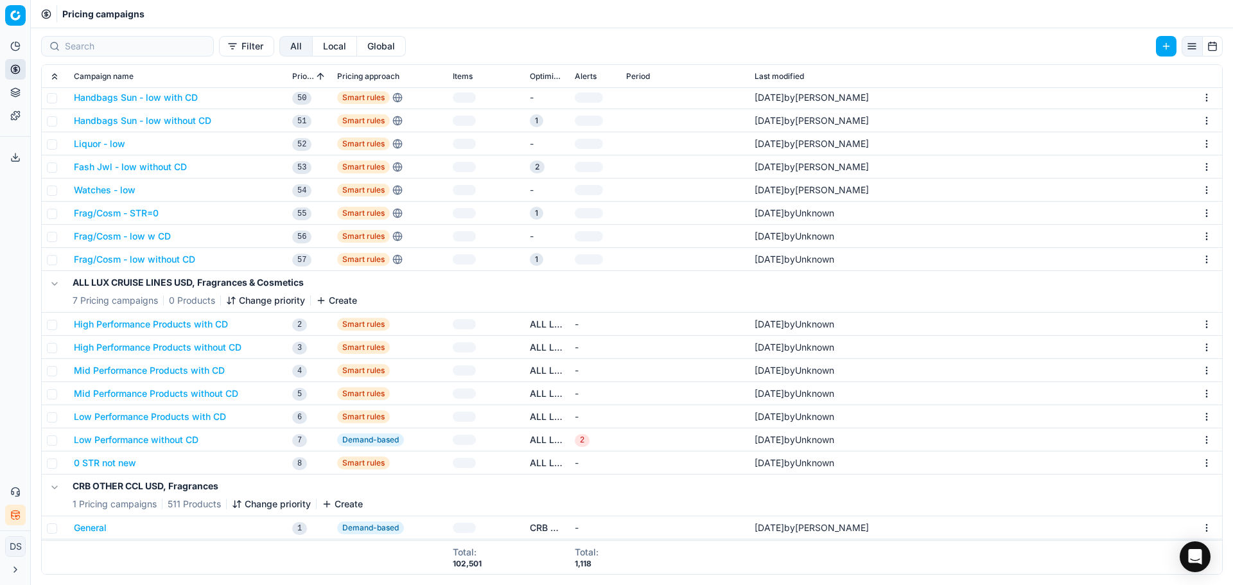
click at [126, 462] on button "0 STR not new" at bounding box center [105, 462] width 62 height 13
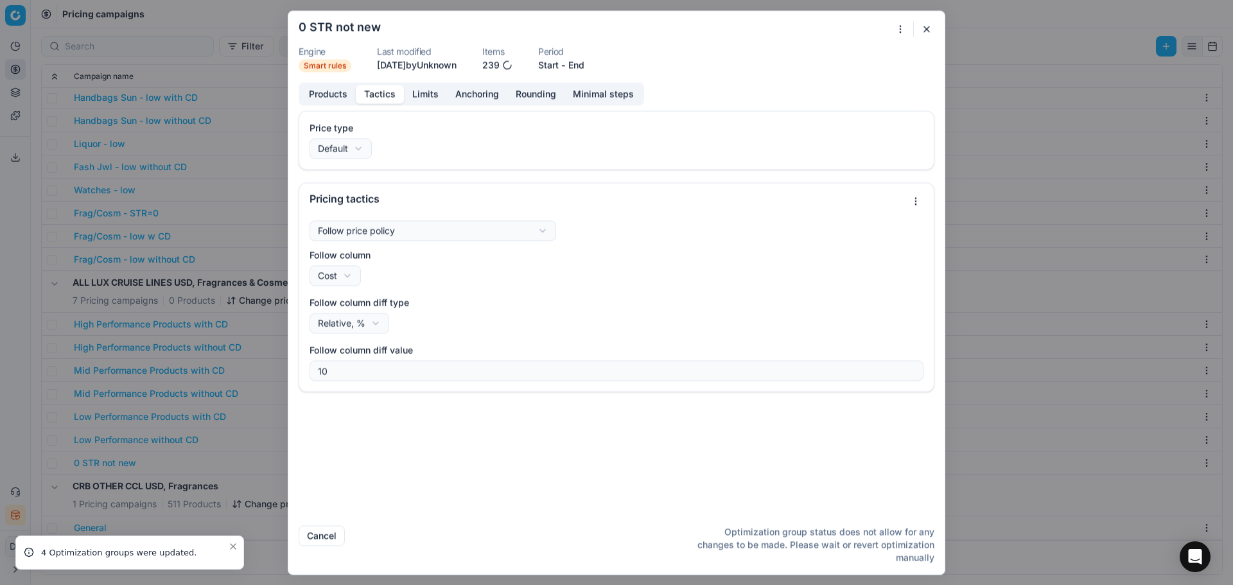
click at [374, 96] on button "Tactics" at bounding box center [380, 94] width 48 height 19
click at [923, 30] on button "button" at bounding box center [926, 28] width 15 height 15
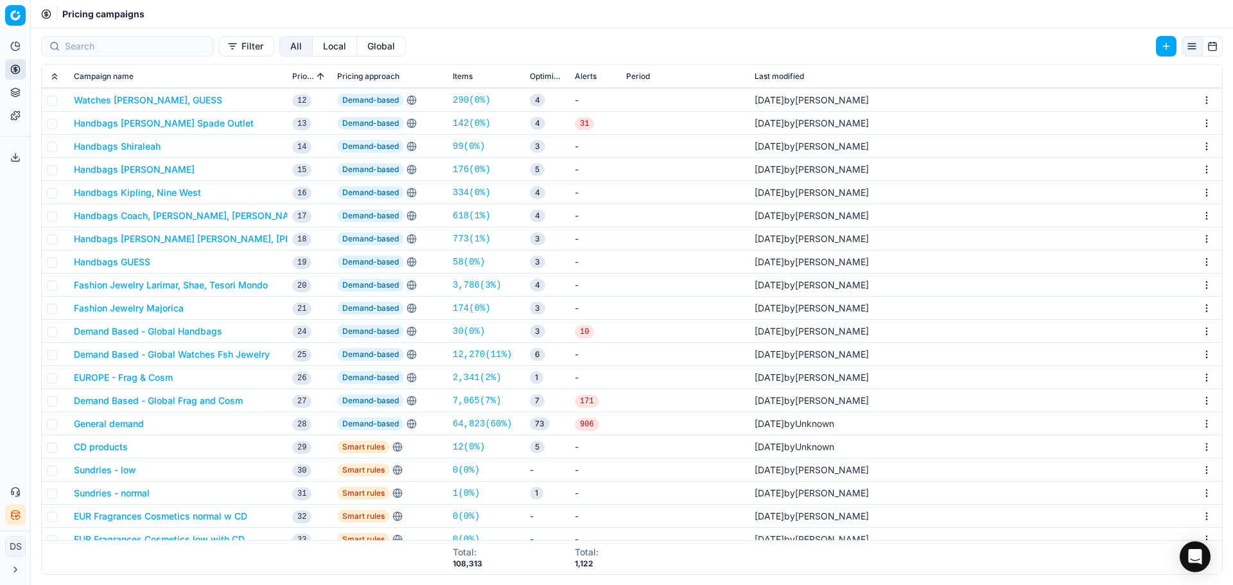
scroll to position [195, 0]
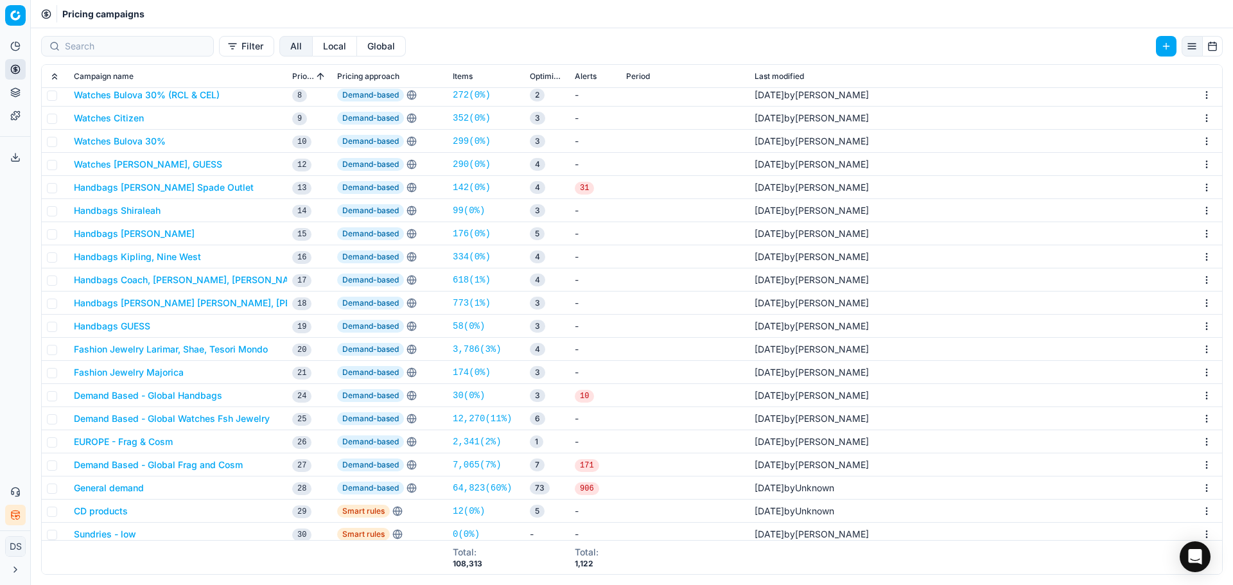
click at [153, 188] on button "Handbags Kate Spade Outlet" at bounding box center [164, 187] width 180 height 13
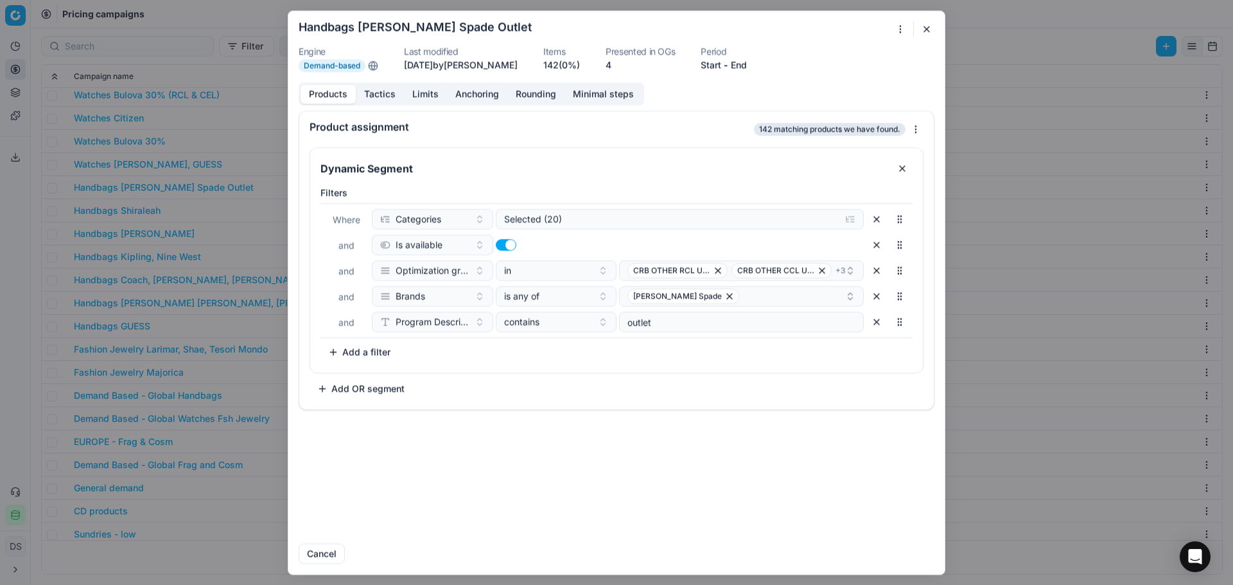
click at [418, 94] on button "Limits" at bounding box center [425, 94] width 43 height 19
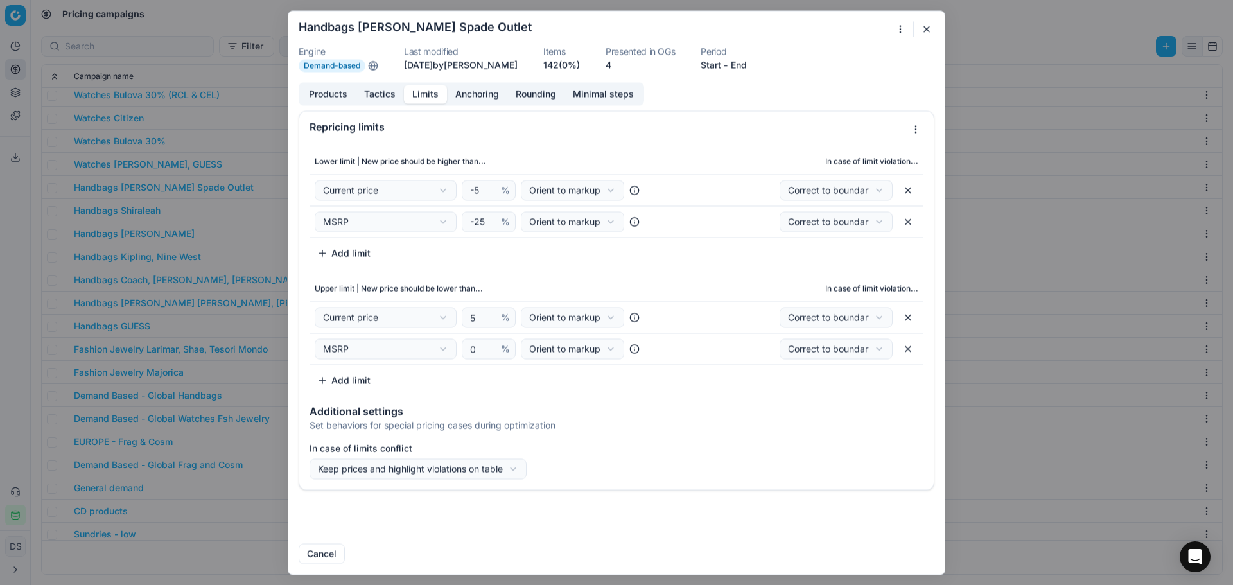
click at [928, 34] on button "button" at bounding box center [926, 28] width 15 height 15
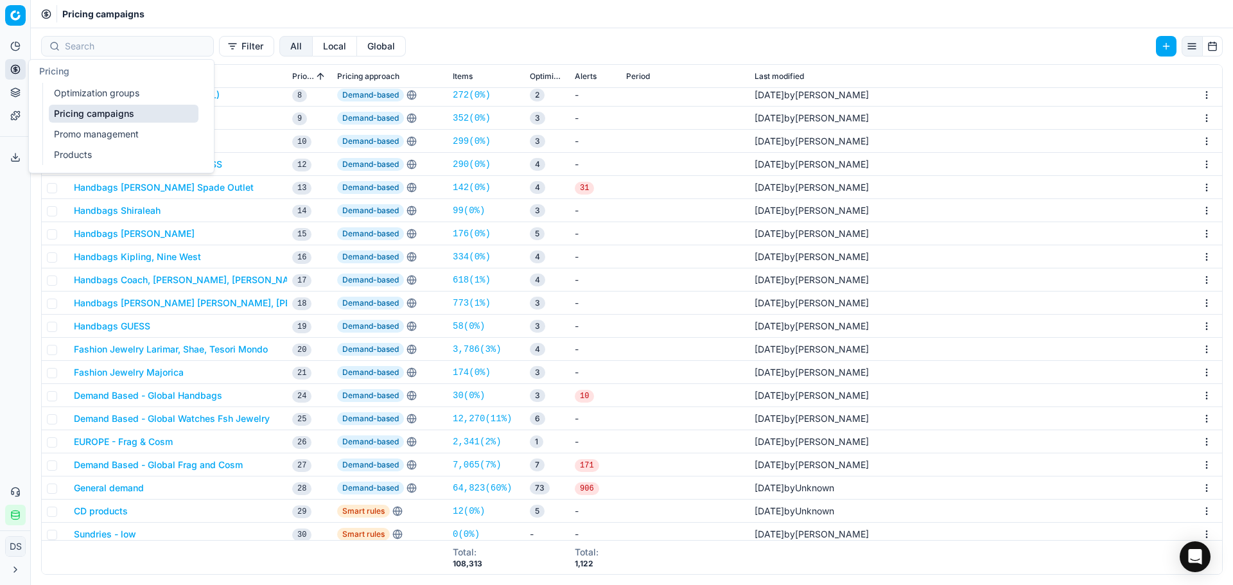
click at [75, 87] on link "Optimization groups" at bounding box center [124, 93] width 150 height 18
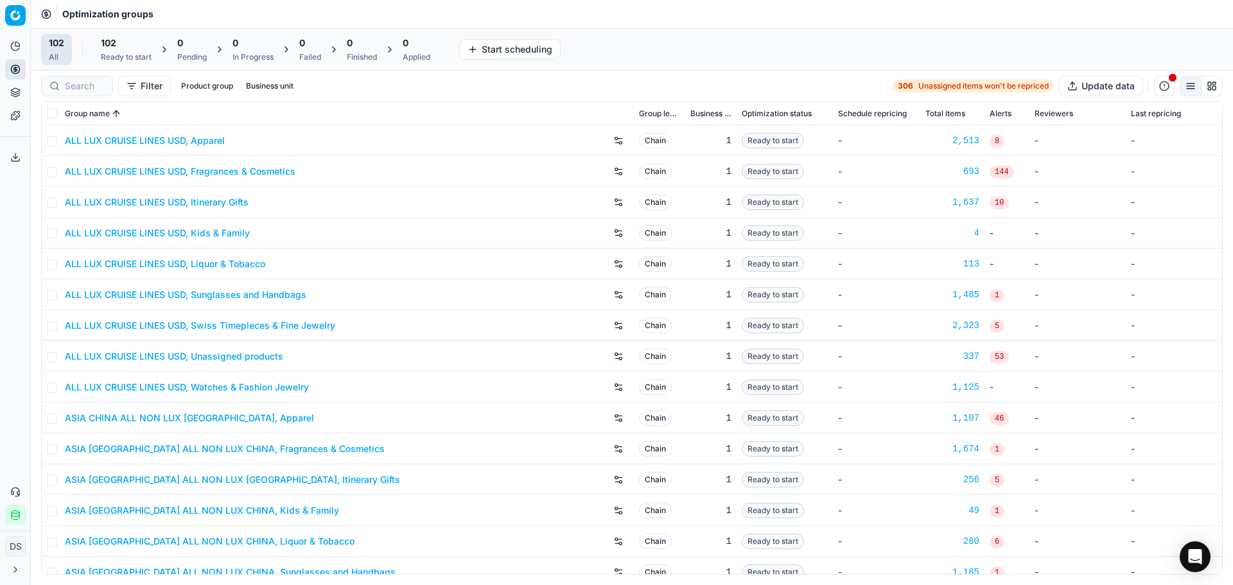
click at [130, 48] on div "102" at bounding box center [126, 43] width 51 height 13
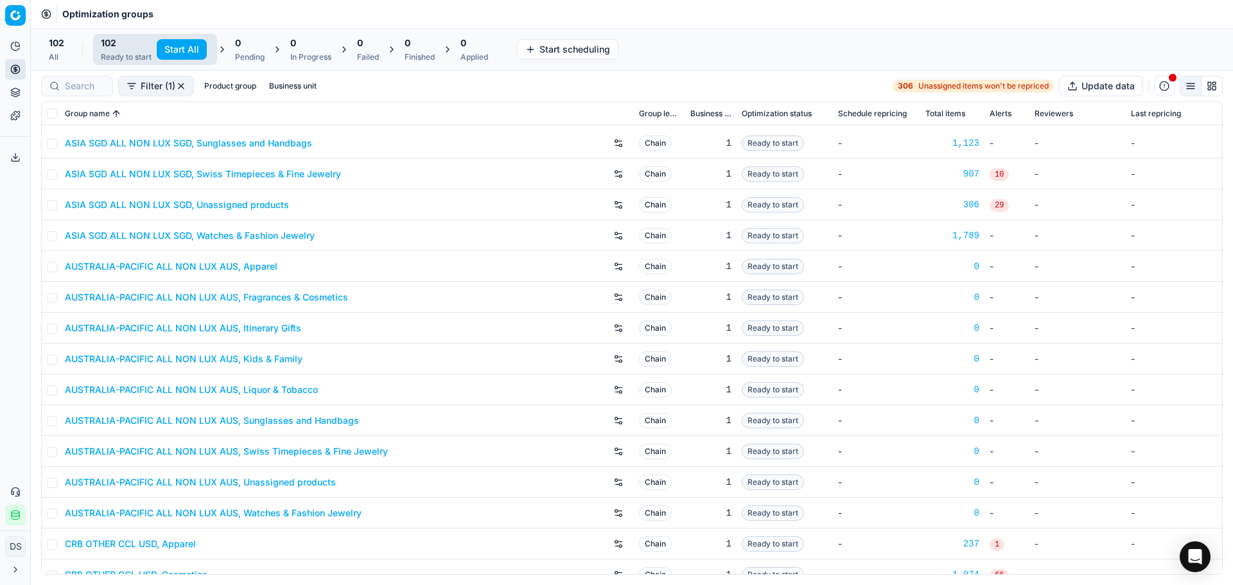
scroll to position [1091, 0]
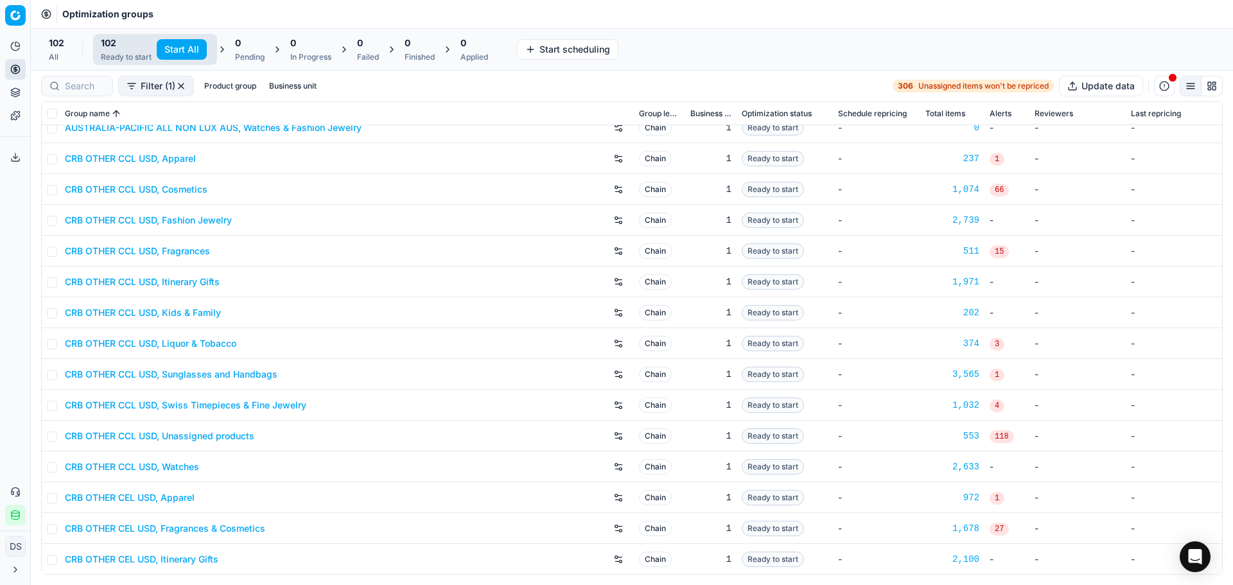
click at [181, 464] on link "CRB OTHER CCL USD, Watches" at bounding box center [132, 466] width 134 height 13
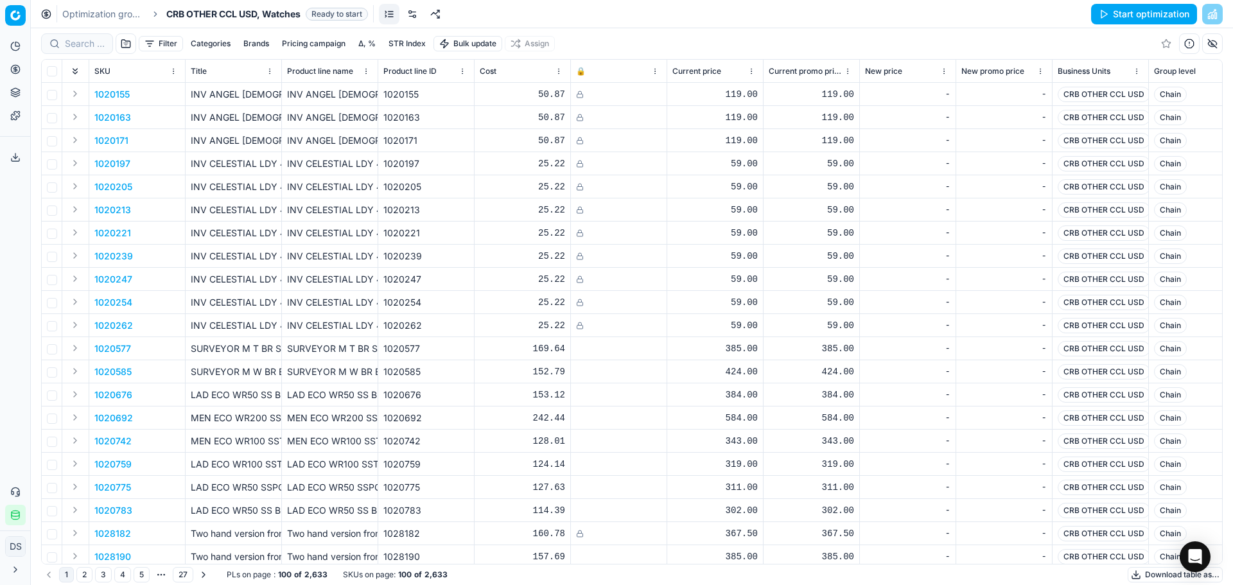
click at [99, 12] on link "Optimization groups" at bounding box center [103, 14] width 82 height 13
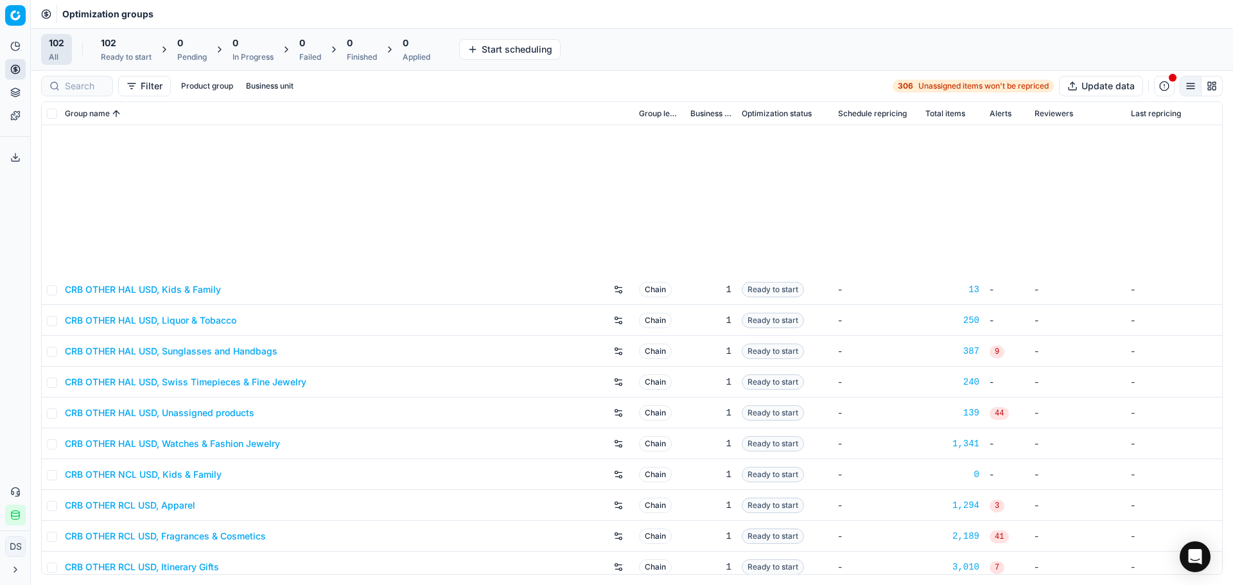
scroll to position [2119, 0]
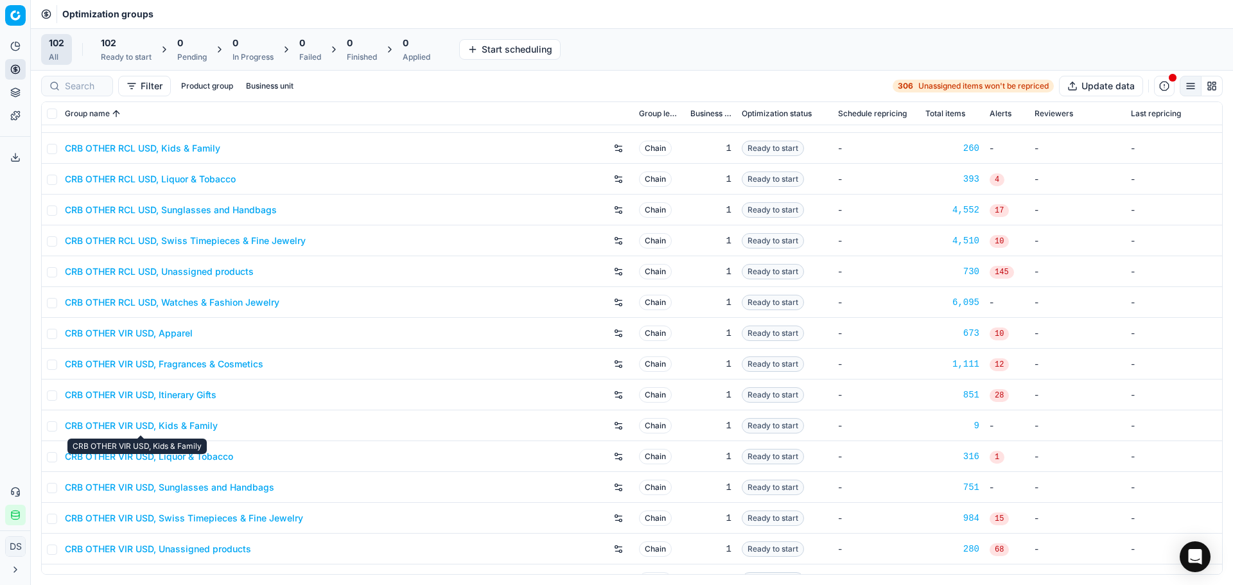
click at [195, 429] on link "CRB OTHER VIR USD, Kids & Family" at bounding box center [141, 425] width 153 height 13
